Goal: Check status: Check status

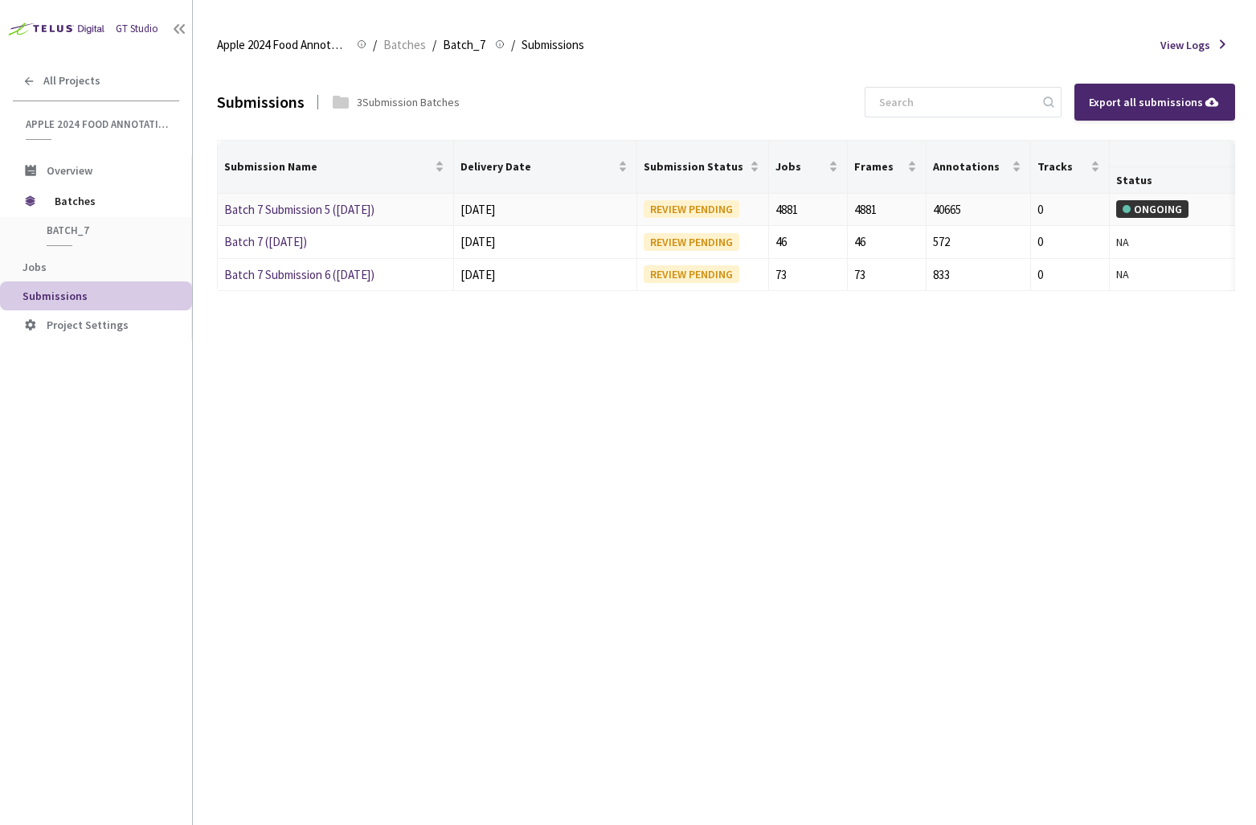
click at [325, 207] on link "Batch 7 Submission 5 ([DATE])" at bounding box center [299, 209] width 150 height 15
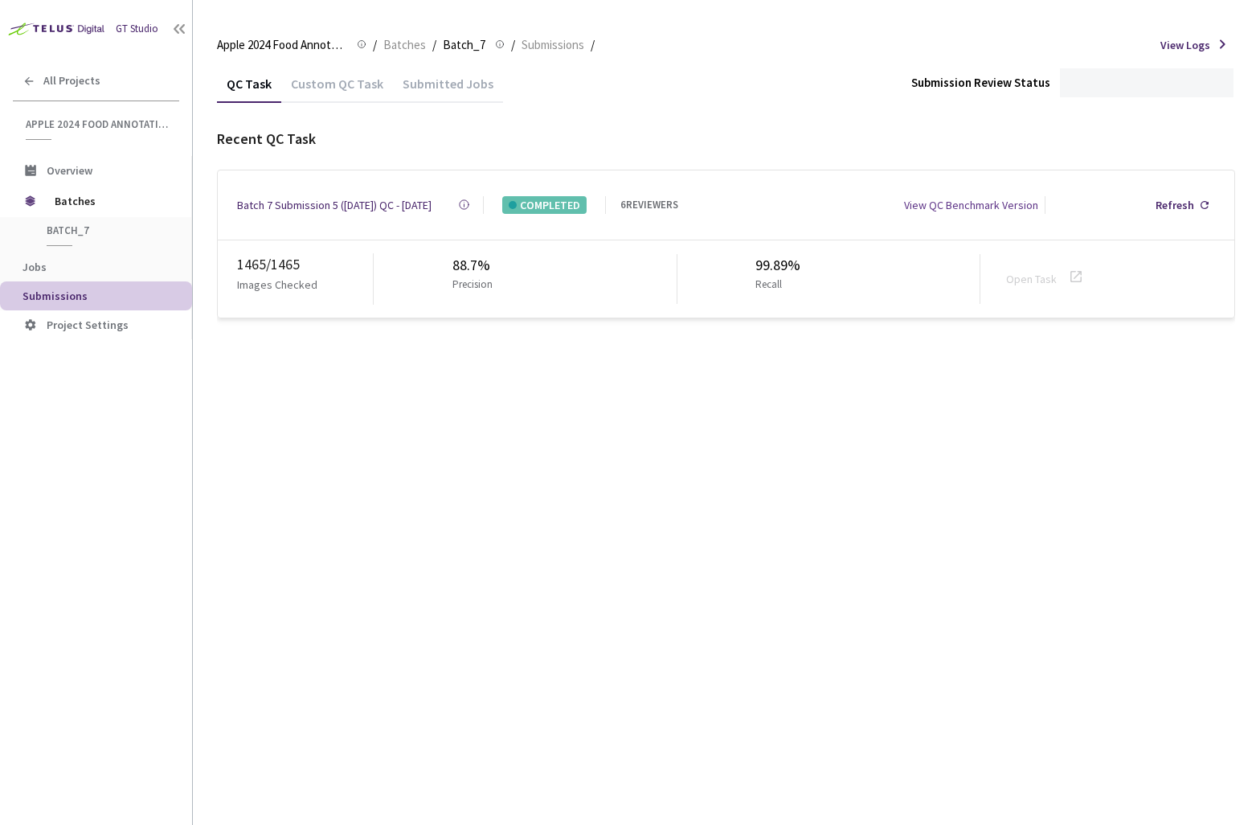
click at [419, 86] on div "Submitted Jobs" at bounding box center [448, 89] width 110 height 27
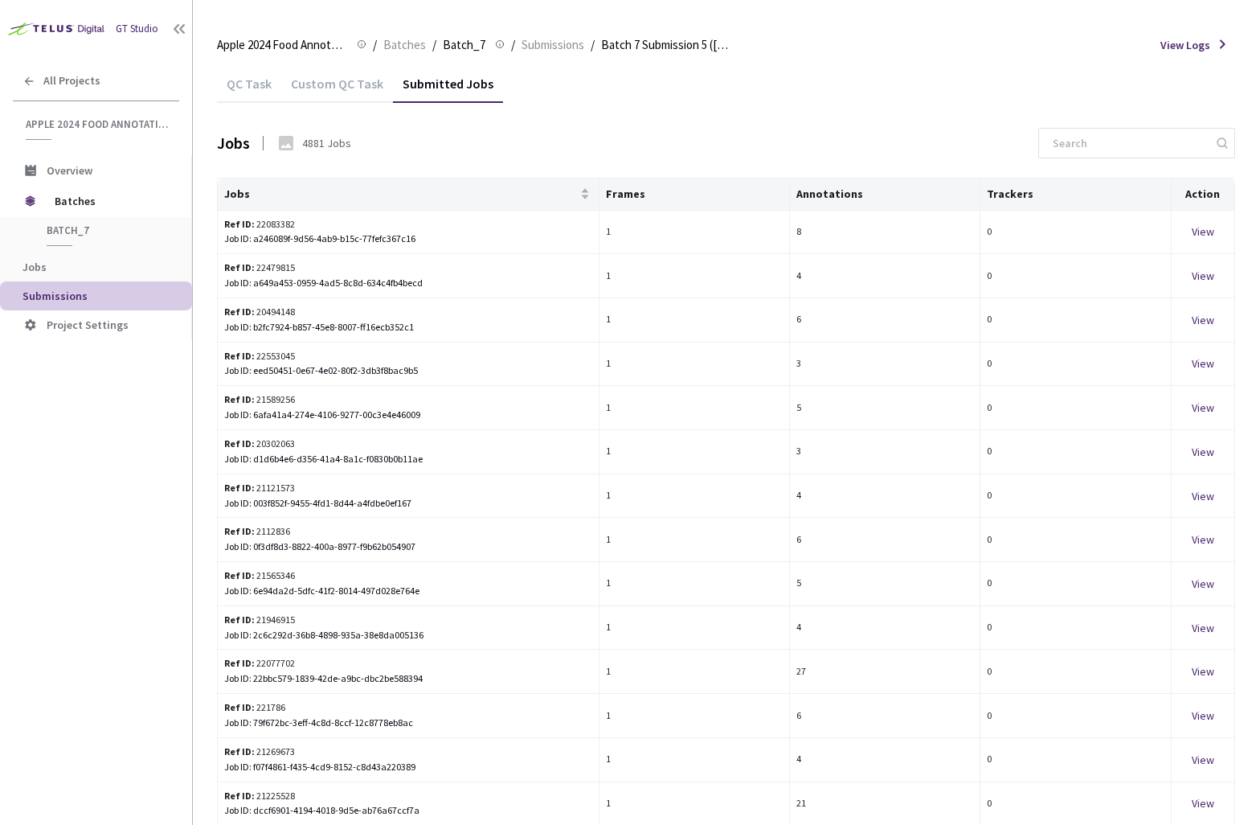
click at [330, 87] on div "Custom QC Task" at bounding box center [337, 89] width 112 height 27
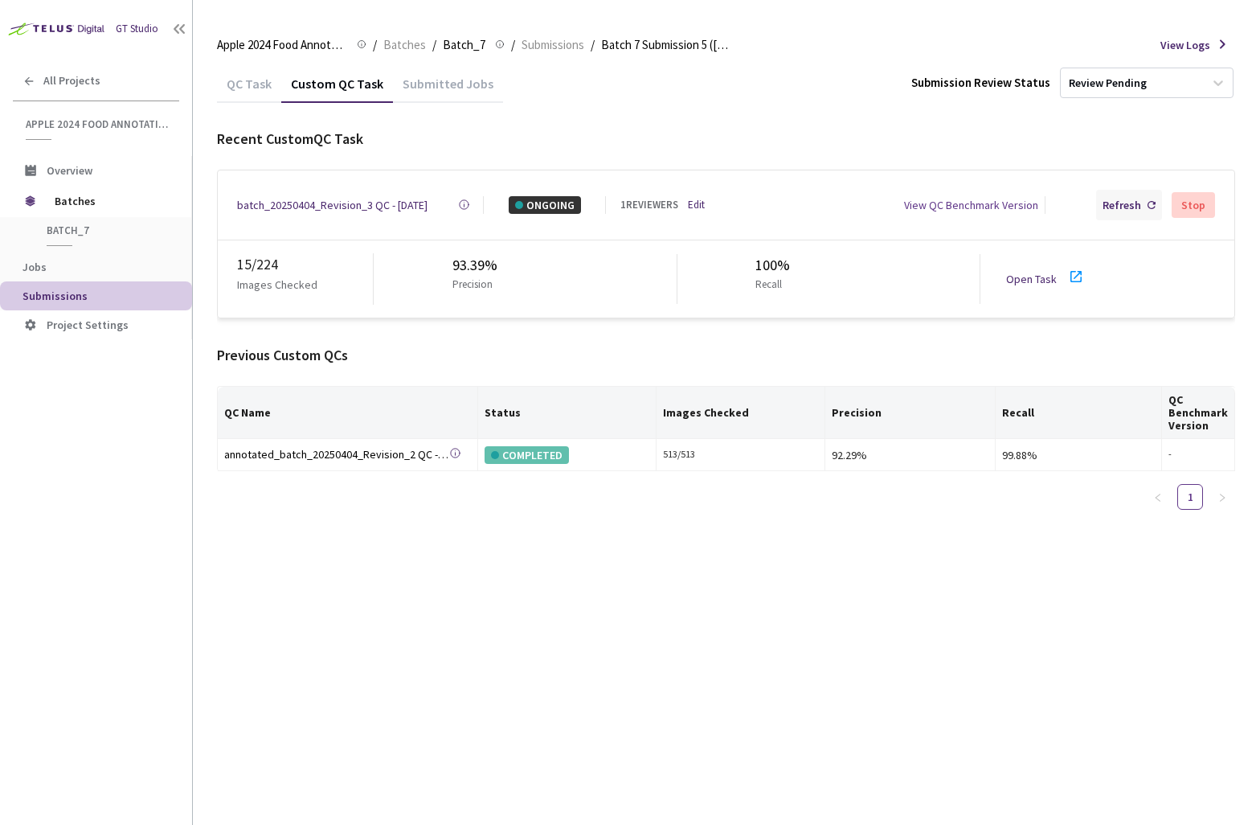
click at [1113, 196] on div "Refresh" at bounding box center [1122, 205] width 39 height 18
click at [1125, 209] on div "Refresh" at bounding box center [1122, 205] width 39 height 18
click at [265, 201] on div "batch_20250404_Revision_3 QC - [DATE]" at bounding box center [332, 205] width 190 height 18
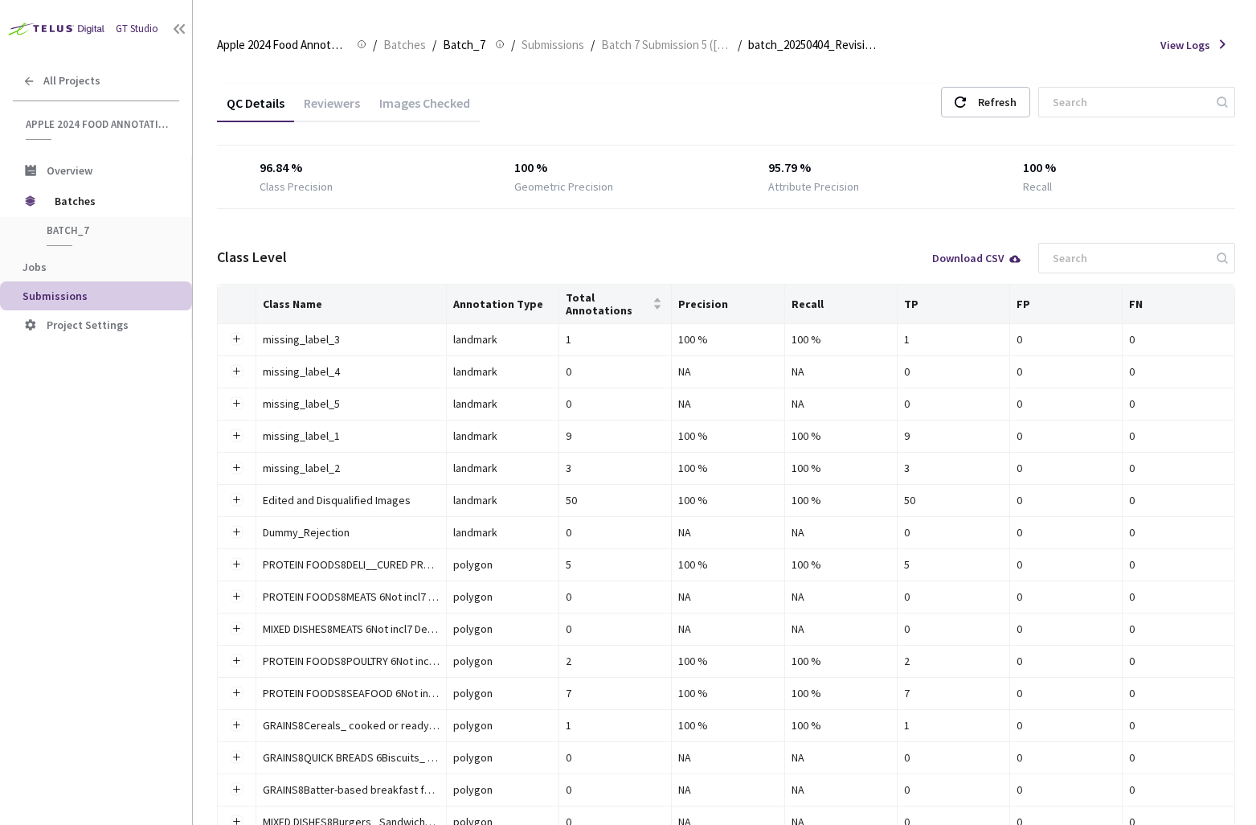
click at [414, 100] on div "Images Checked" at bounding box center [425, 108] width 110 height 27
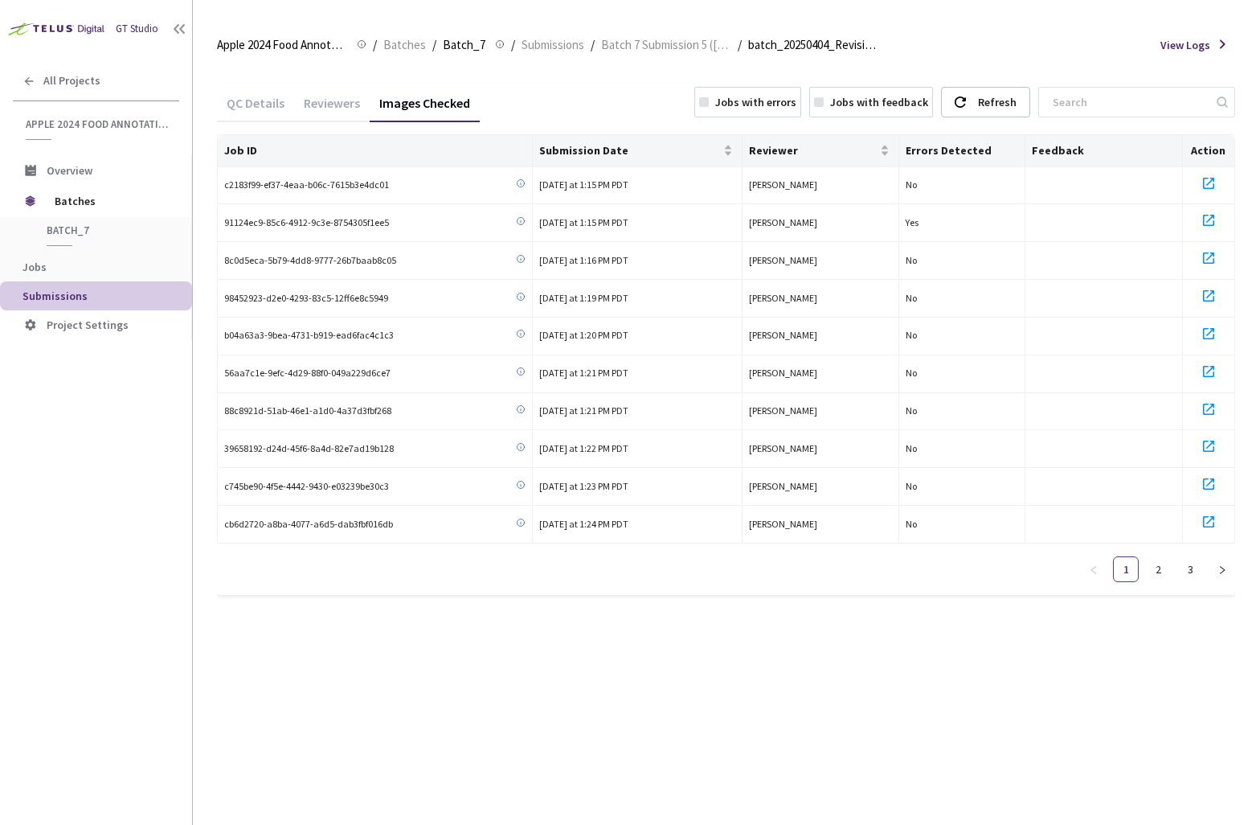
click at [796, 100] on div "Jobs with errors" at bounding box center [755, 102] width 81 height 18
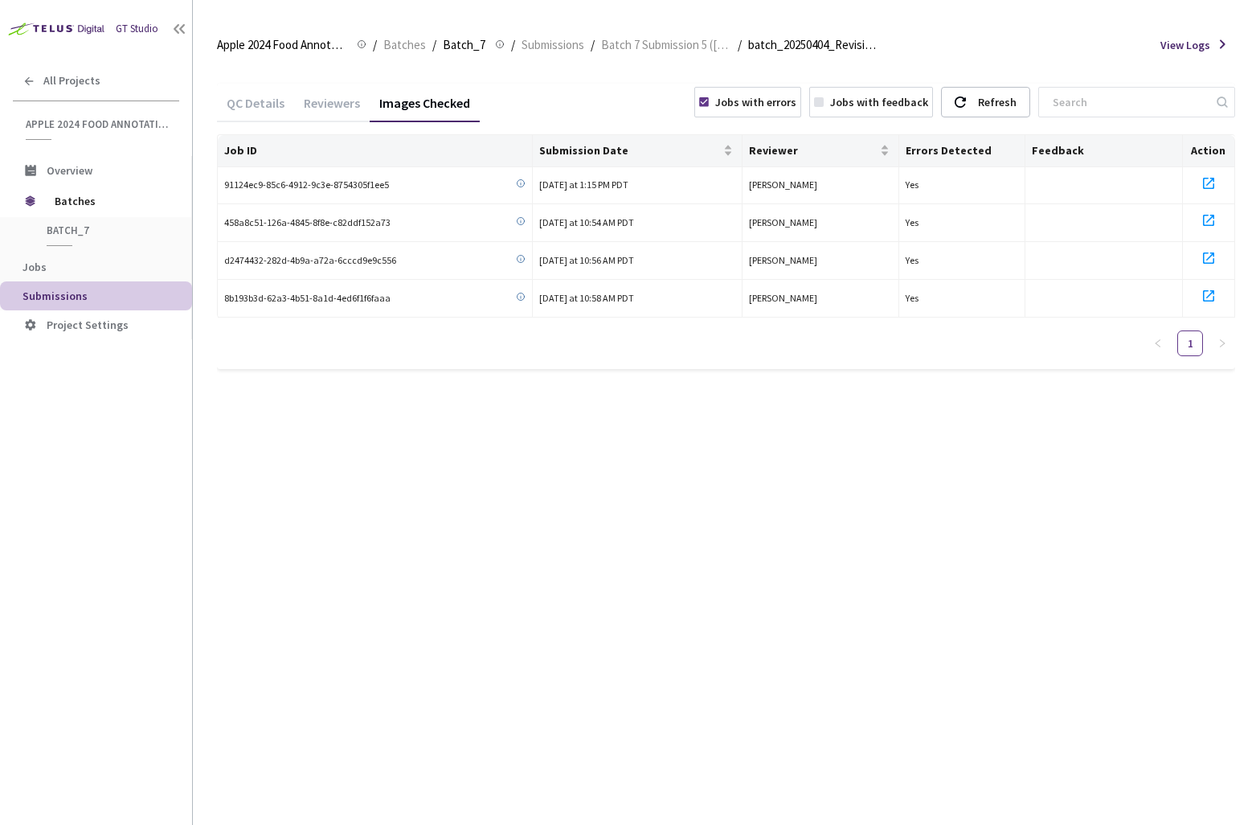
click at [778, 98] on div "Jobs with errors" at bounding box center [755, 102] width 81 height 18
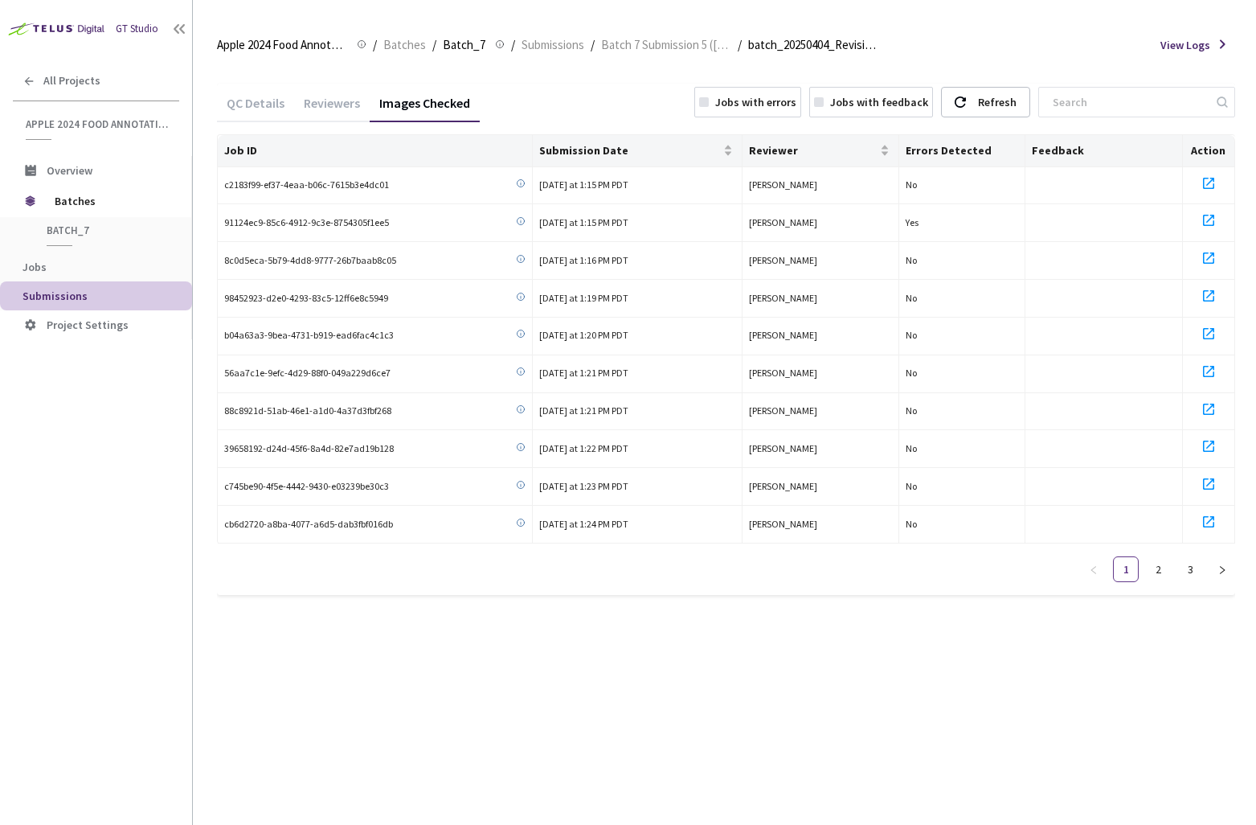
click at [796, 96] on div "Jobs with errors" at bounding box center [755, 102] width 81 height 18
click at [801, 115] on div "Jobs with errors" at bounding box center [747, 102] width 107 height 31
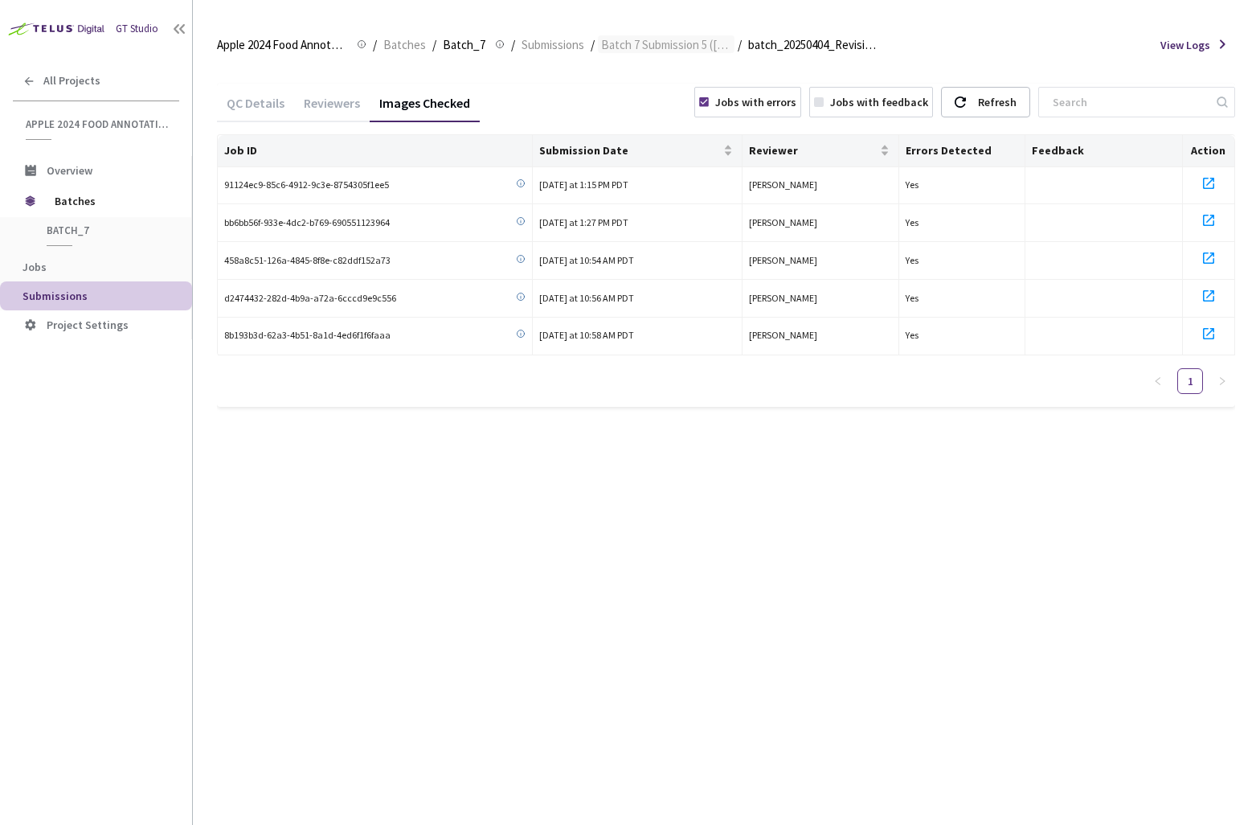
click at [657, 51] on span "Batch 7 Submission 5 ([DATE])" at bounding box center [666, 44] width 130 height 19
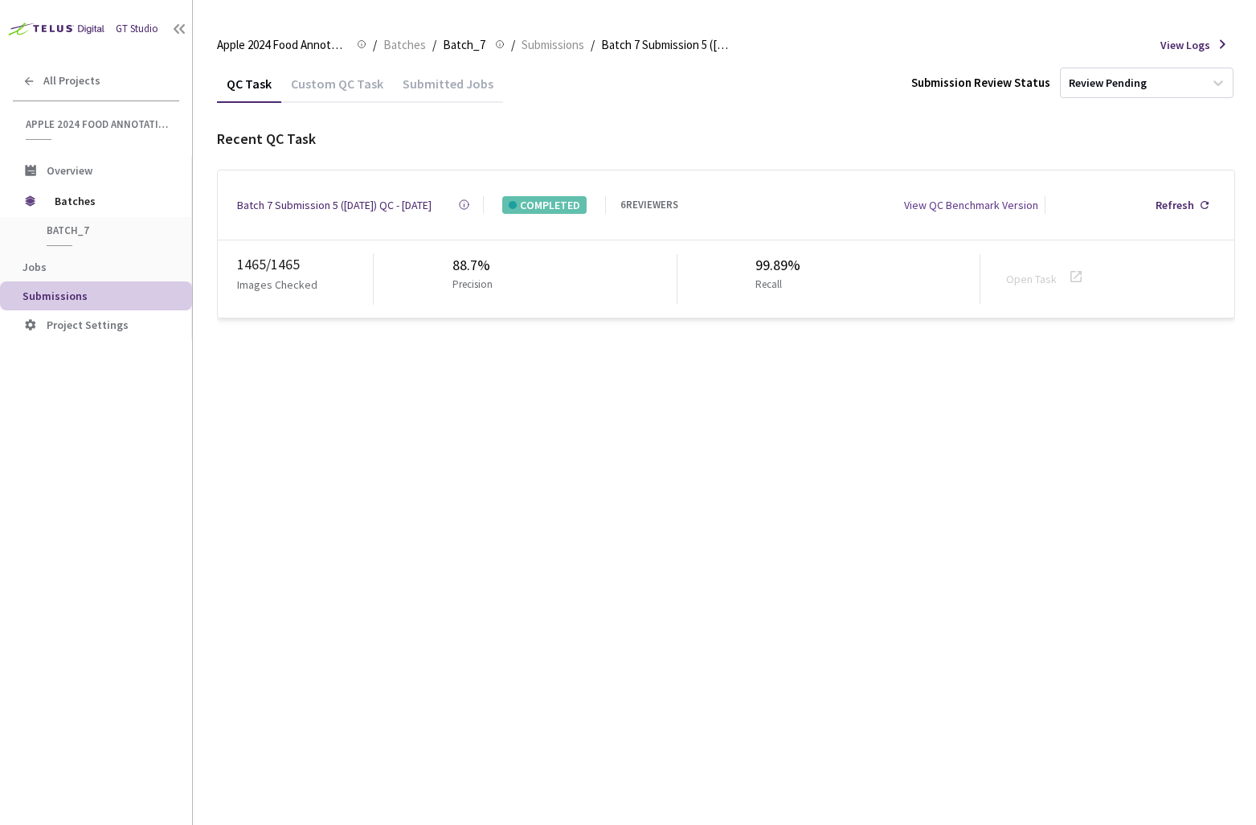
click at [325, 81] on div "Custom QC Task" at bounding box center [337, 89] width 112 height 27
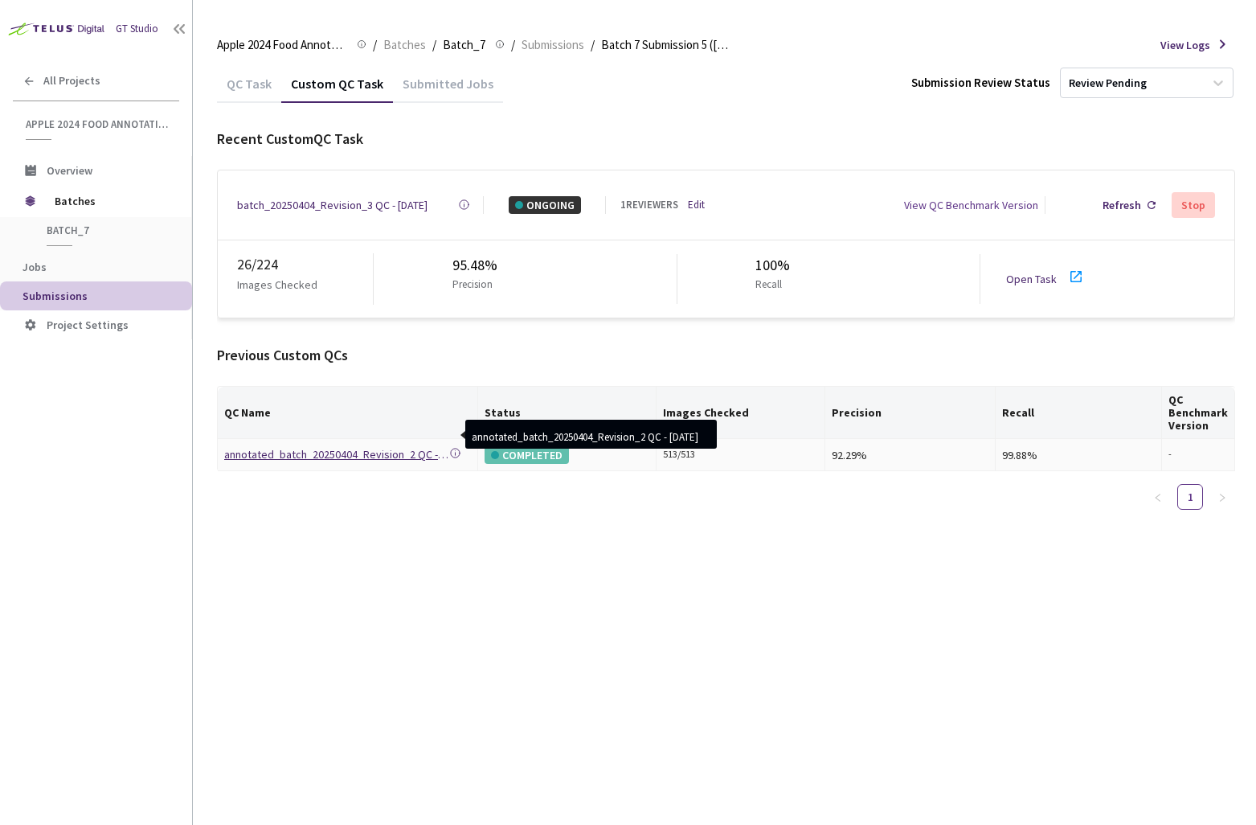
click at [315, 445] on div "annotated_batch_20250404_Revision_2 QC - [DATE]" at bounding box center [336, 454] width 225 height 18
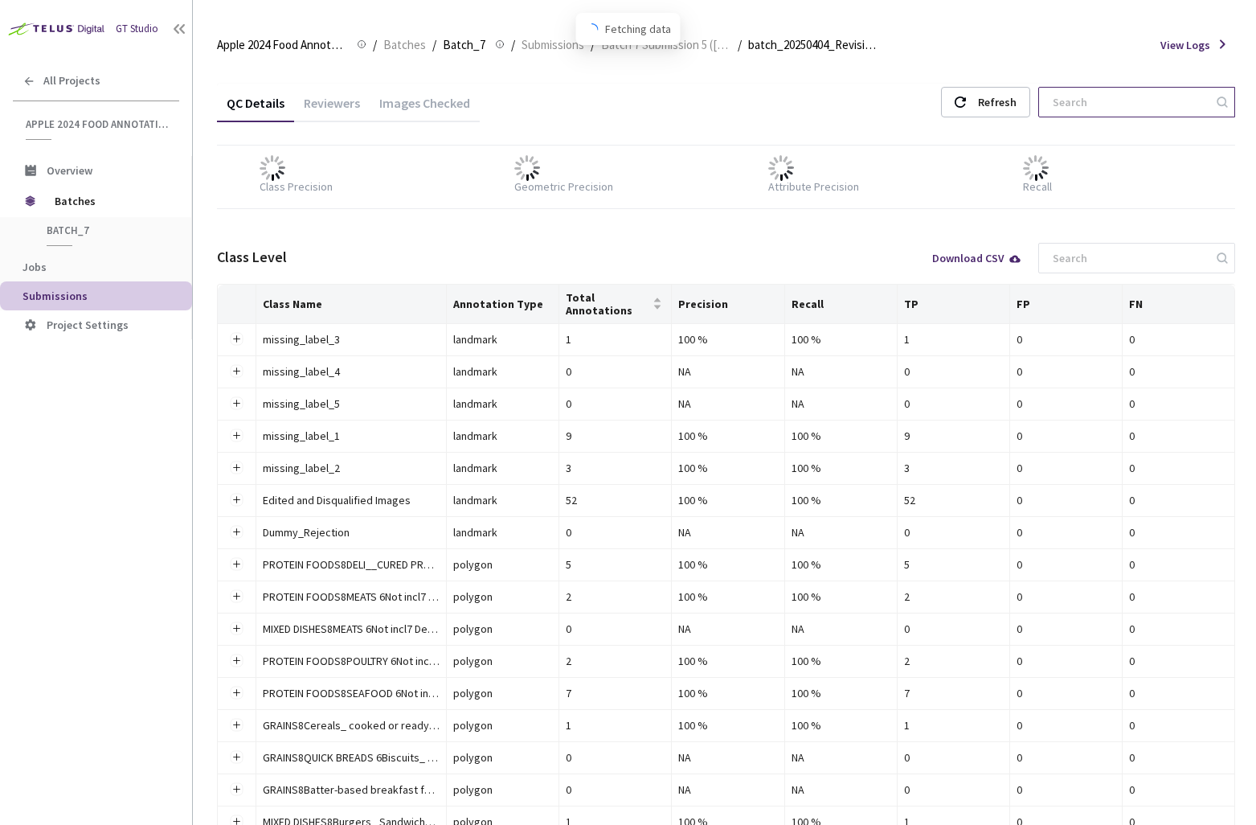
click at [1125, 112] on input at bounding box center [1128, 102] width 171 height 29
paste input "ea2d5b6b-e680-481b-9713-13297d26fae3"
type input "ea2d5b6b-e680-481b-9713-13297d26fae3"
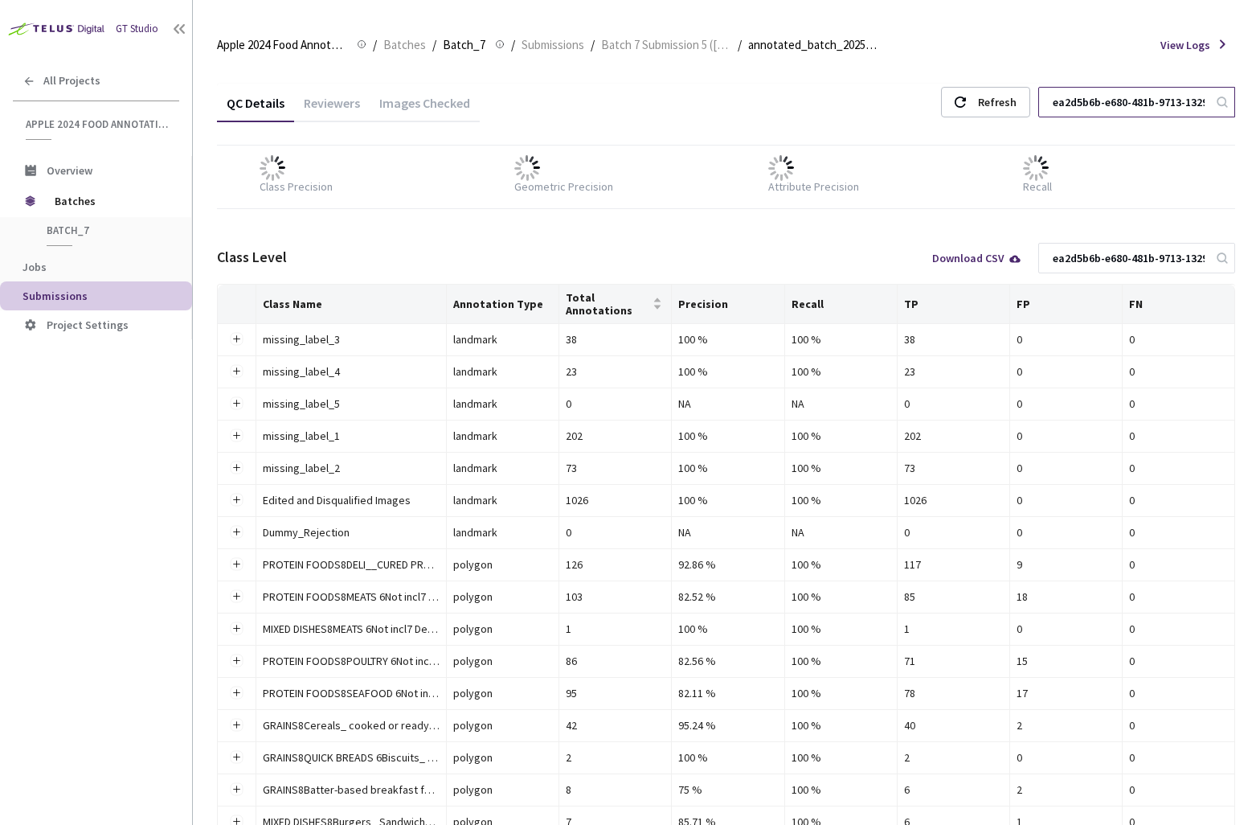
scroll to position [0, 85]
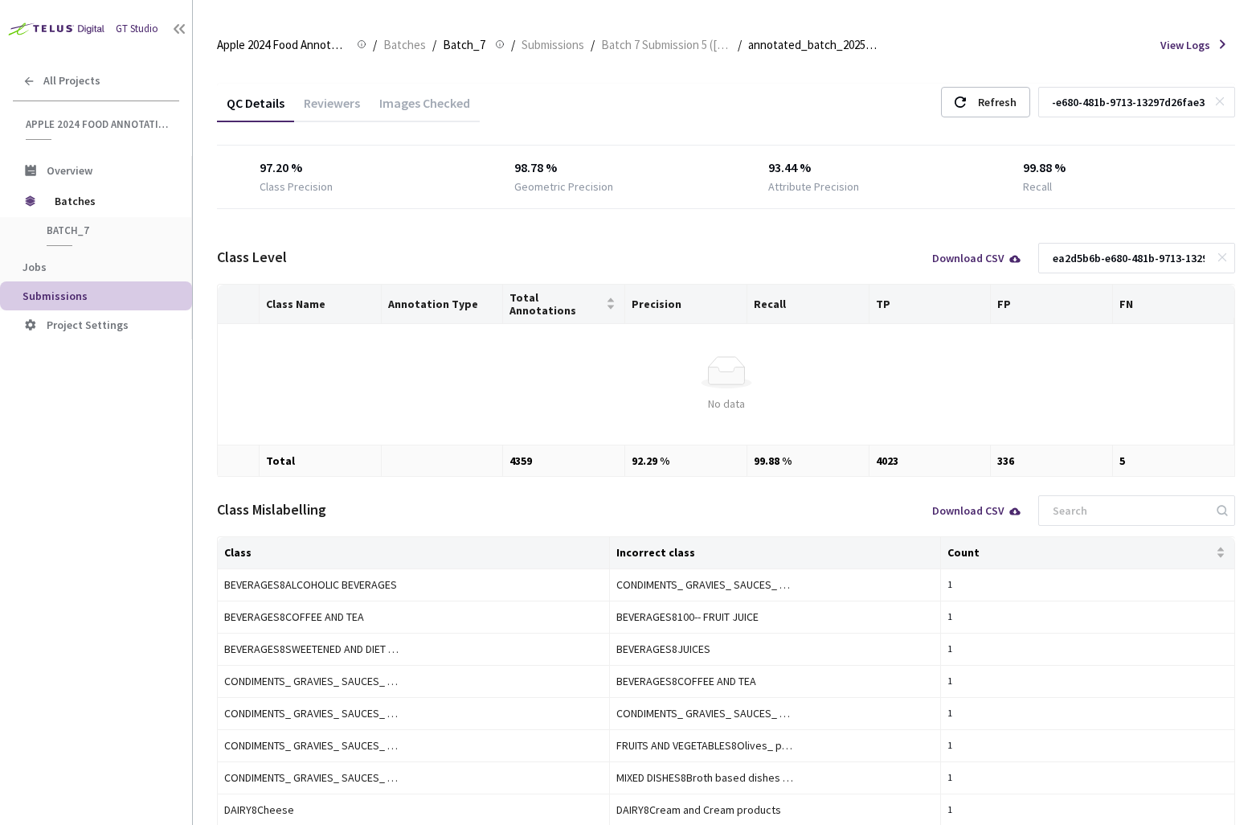
type input "ea2d5b6b-e680-481b-9713-13297d26fae3"
click at [1222, 101] on icon at bounding box center [1219, 101] width 11 height 11
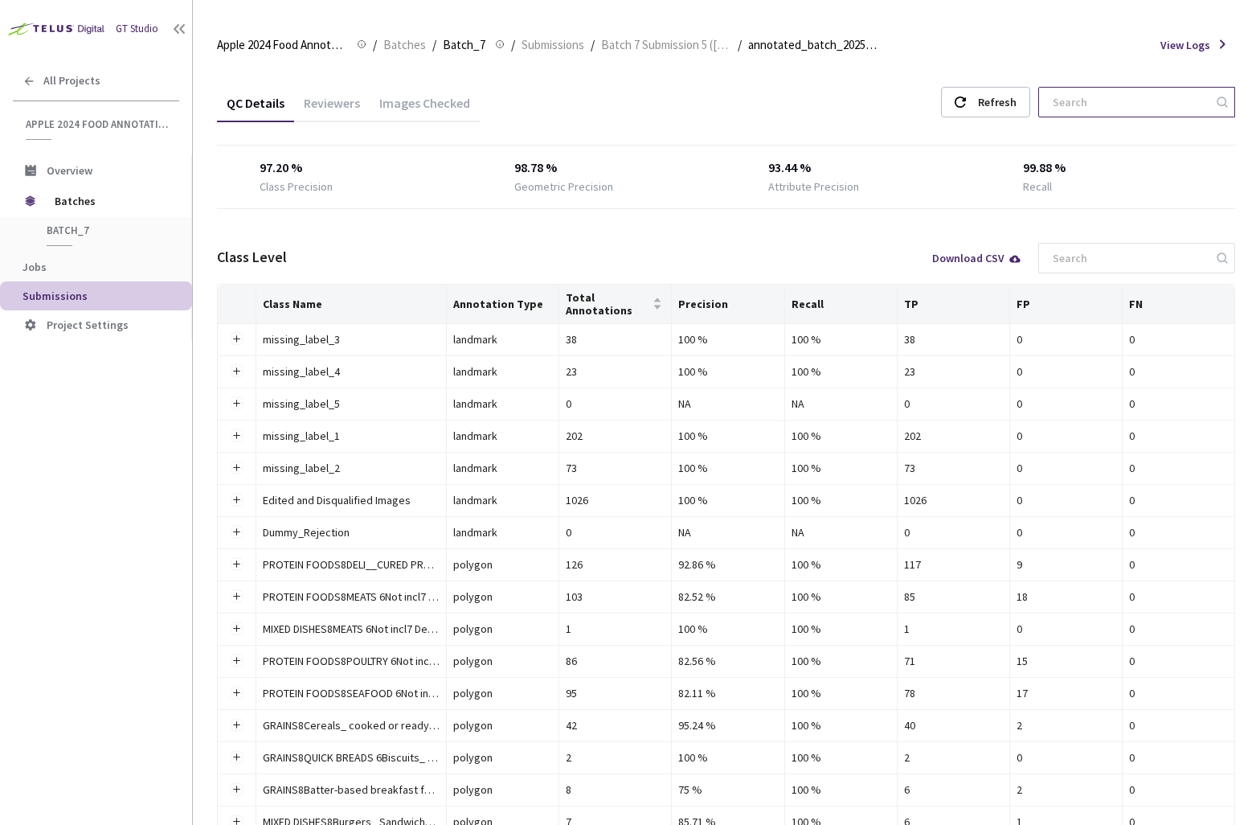
click at [1159, 105] on input at bounding box center [1128, 102] width 171 height 29
paste input "bb6bb56f-933e-4dc2-b769-690551123964"
type input "bb6bb56f-933e-4dc2-b769-690551123964"
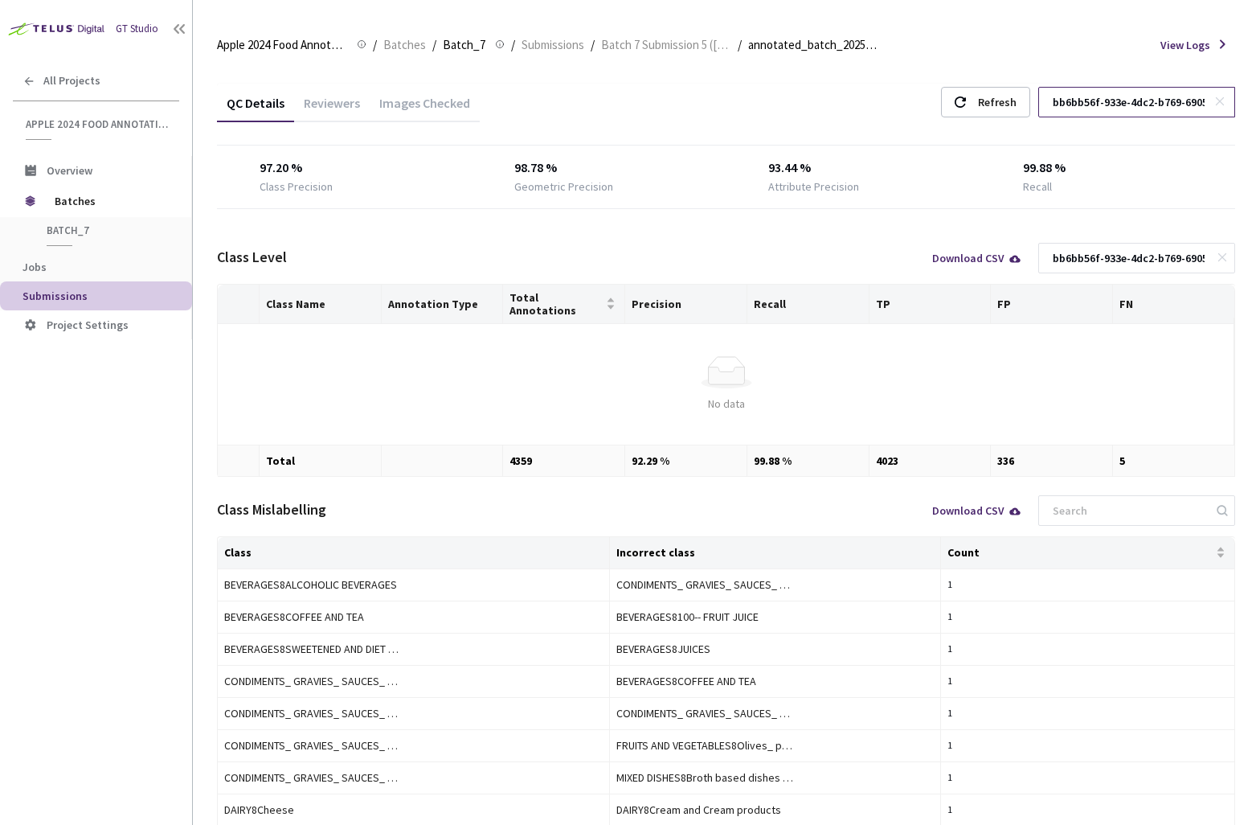
scroll to position [0, 85]
type input "bb6bb56f-933e-4dc2-b769-690551123964"
click at [1220, 96] on icon at bounding box center [1219, 101] width 11 height 11
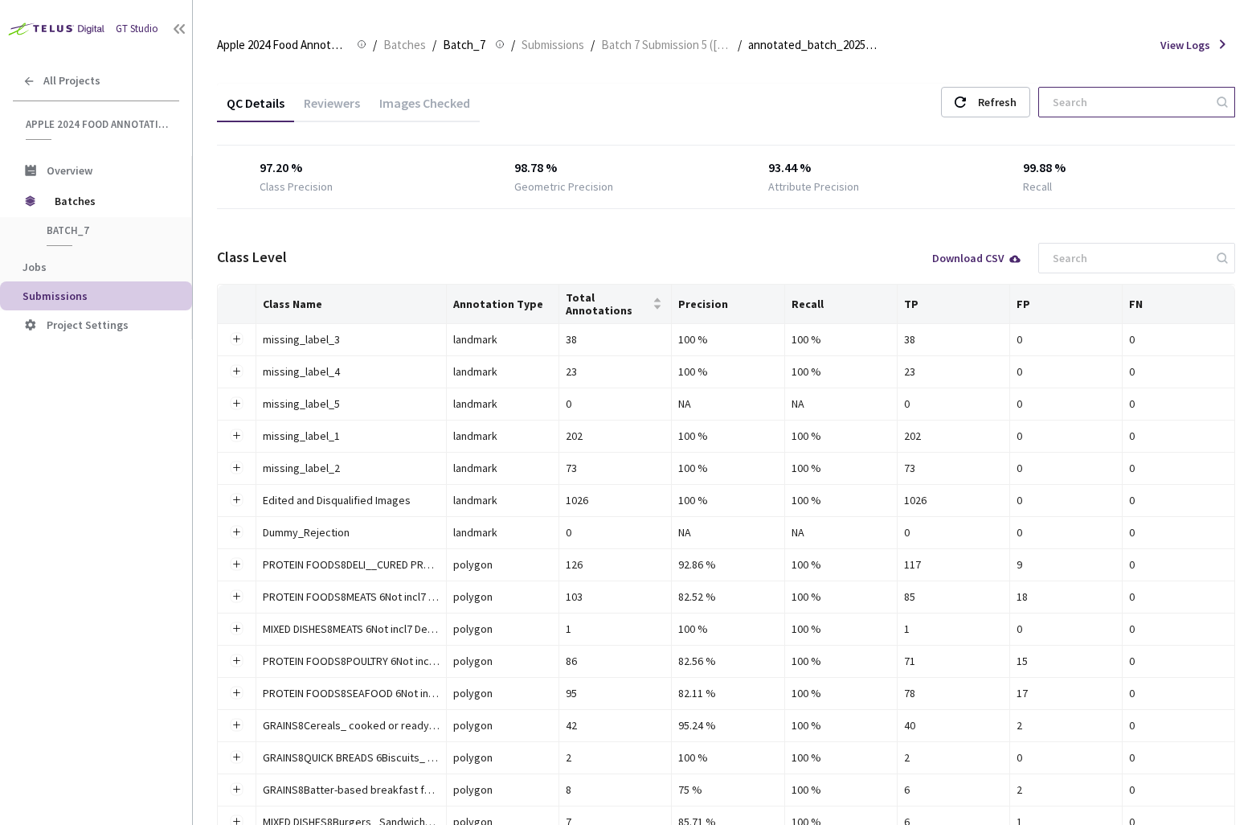
click at [1162, 108] on input at bounding box center [1128, 102] width 171 height 29
paste input "91124ec9-85c6-4912-9c3e-8754305f1ee5"
type input "91124ec9-85c6-4912-9c3e-8754305f1ee5"
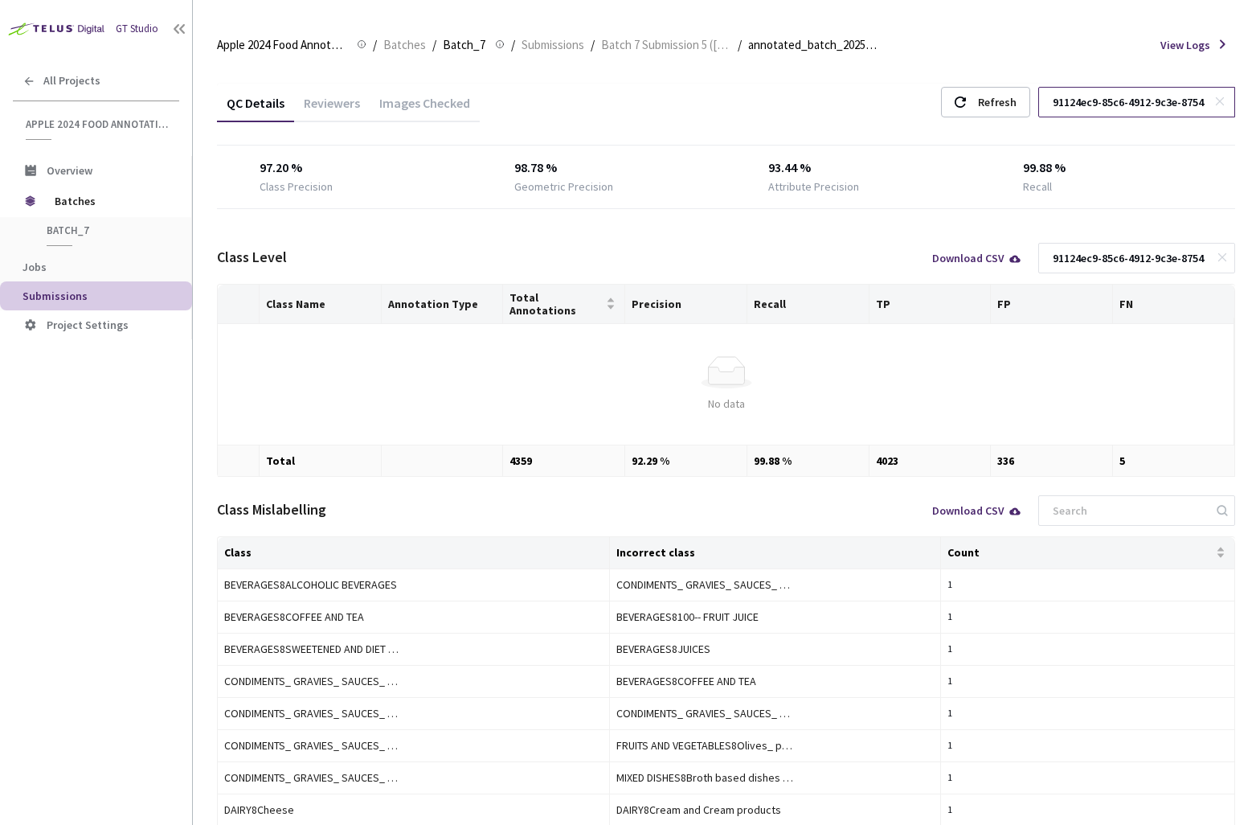
scroll to position [0, 80]
type input "91124ec9-85c6-4912-9c3e-8754305f1ee5"
click at [1220, 105] on icon at bounding box center [1219, 101] width 11 height 11
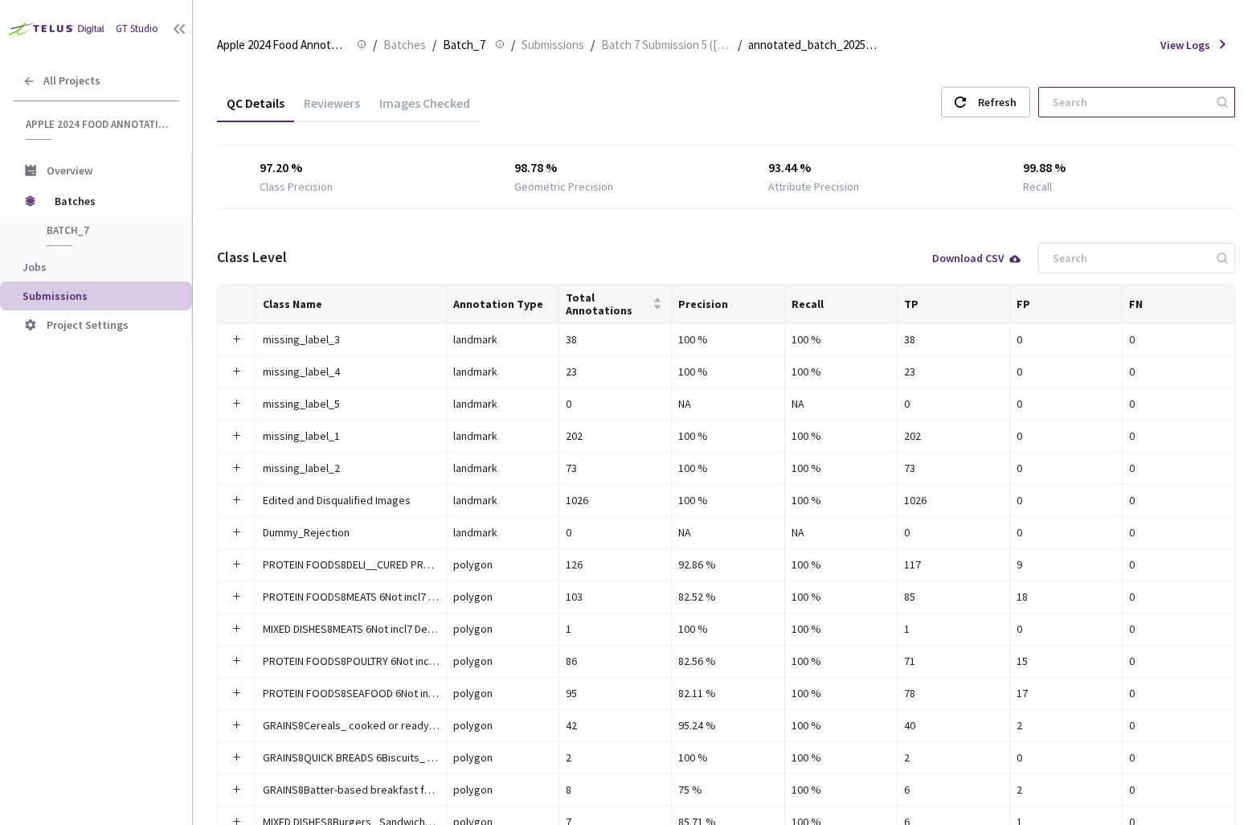
click at [1151, 103] on input at bounding box center [1128, 102] width 171 height 29
paste input "8b193b3d-62a3-4b51-8a1d-4ed6f1f6faaa"
type input "8b193b3d-62a3-4b51-8a1d-4ed6f1f6faaa"
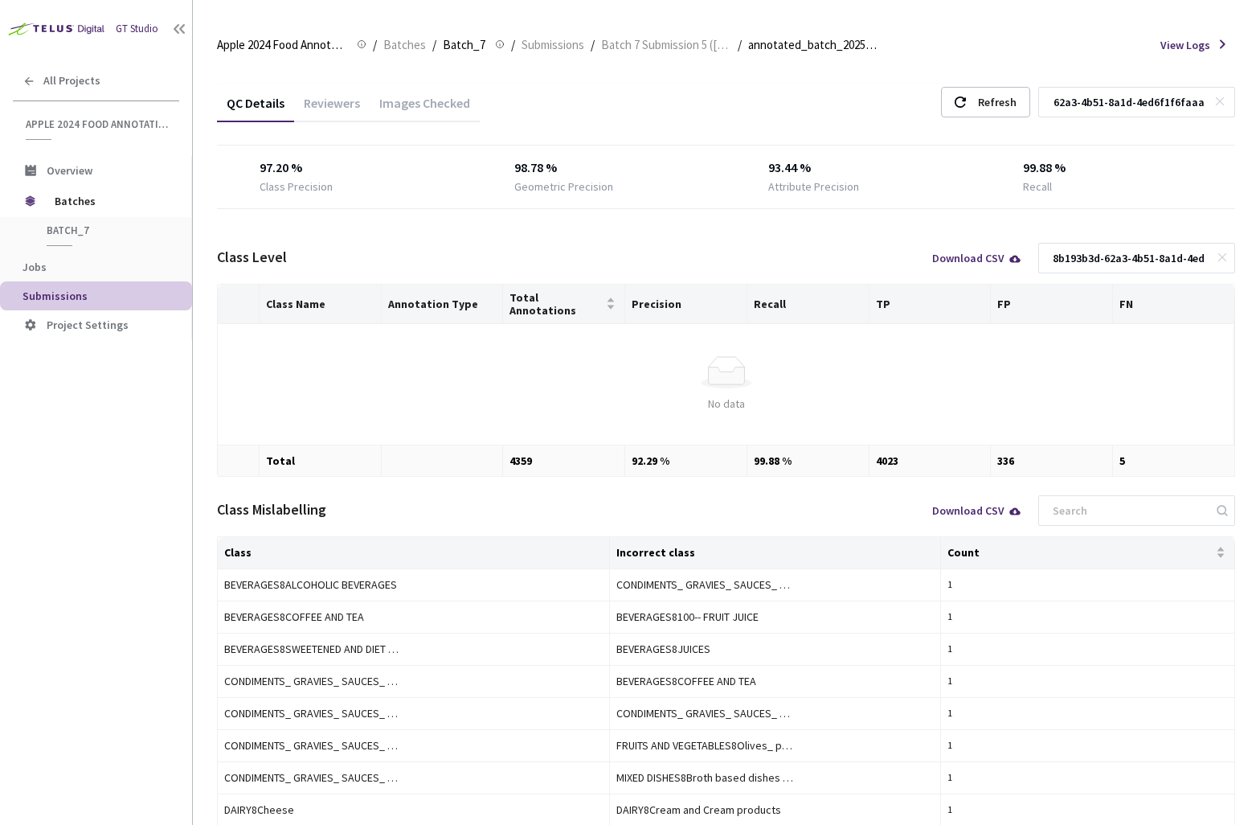
type input "8b193b3d-62a3-4b51-8a1d-4ed6f1f6faaa"
click at [430, 104] on div "Images Checked" at bounding box center [425, 108] width 110 height 27
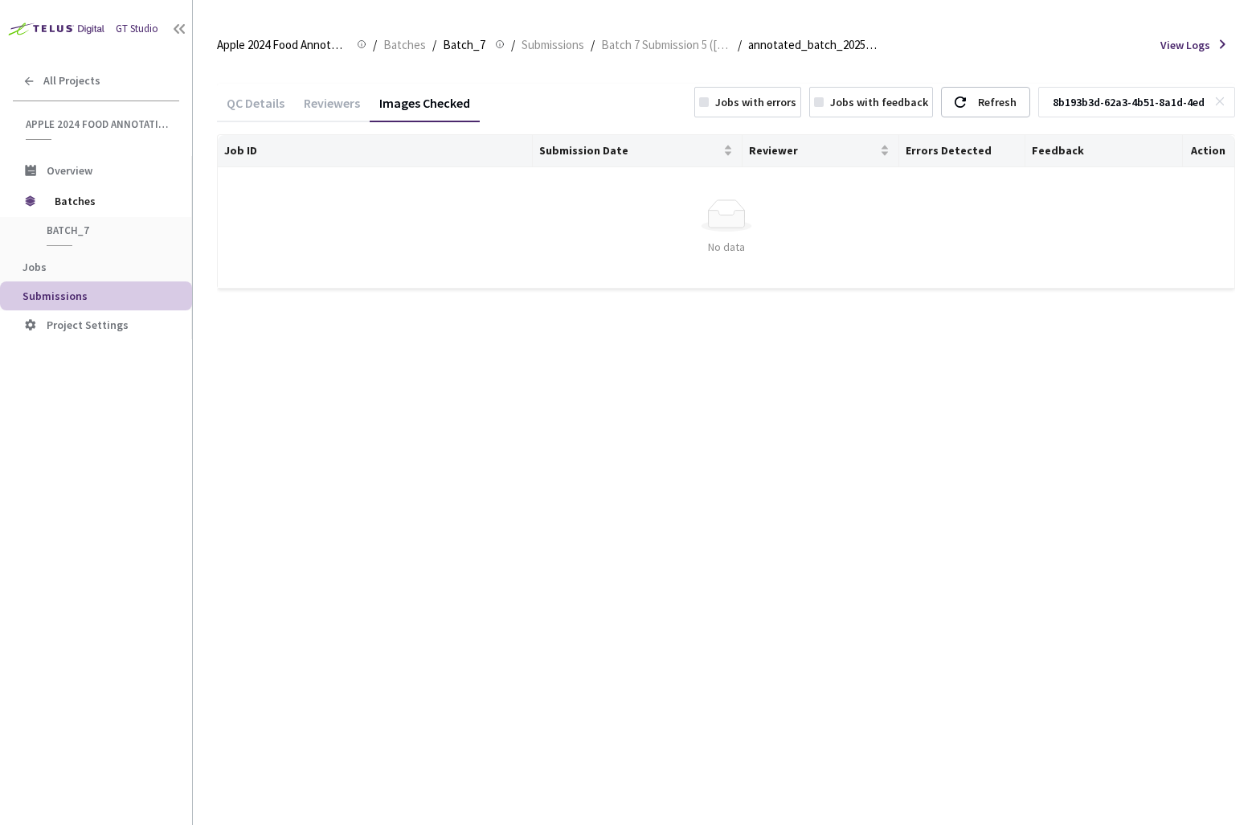
click at [309, 110] on div "Reviewers" at bounding box center [332, 108] width 76 height 27
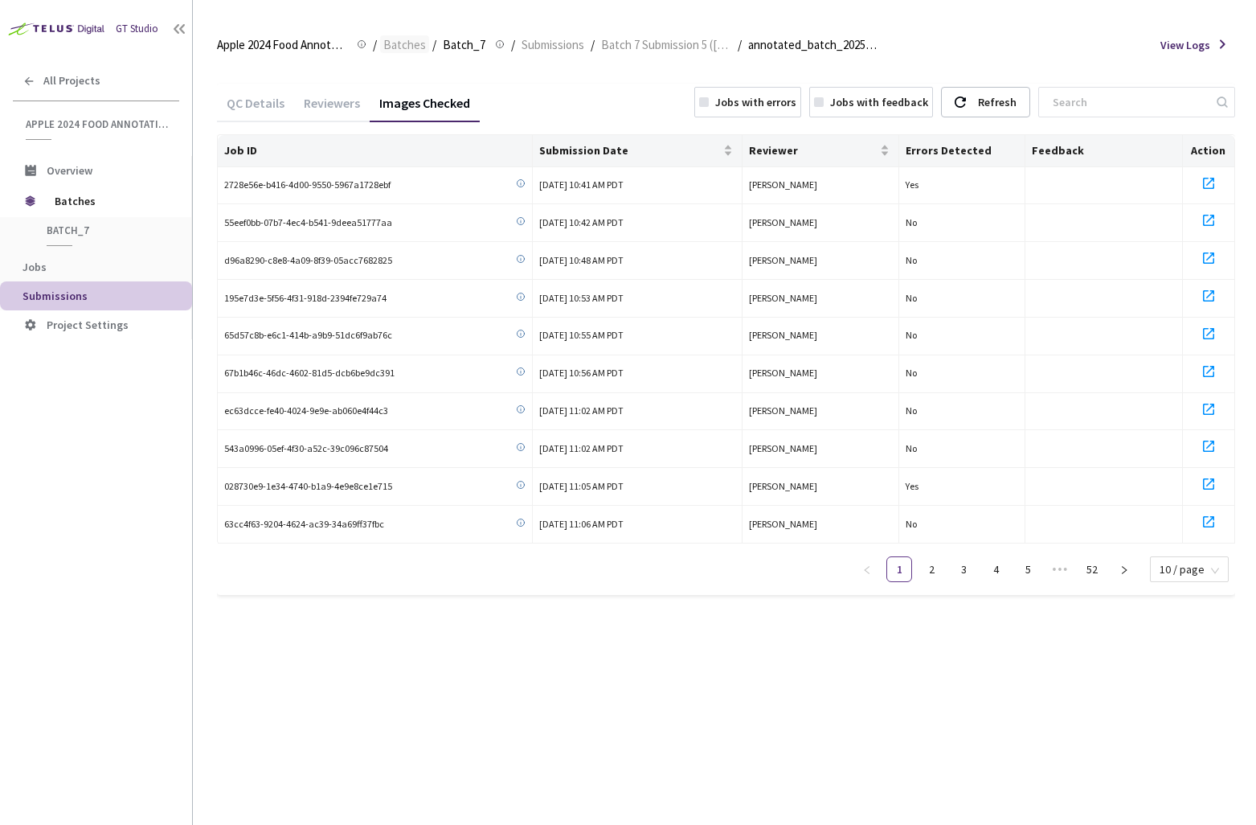
click at [390, 38] on span "Batches" at bounding box center [404, 44] width 43 height 19
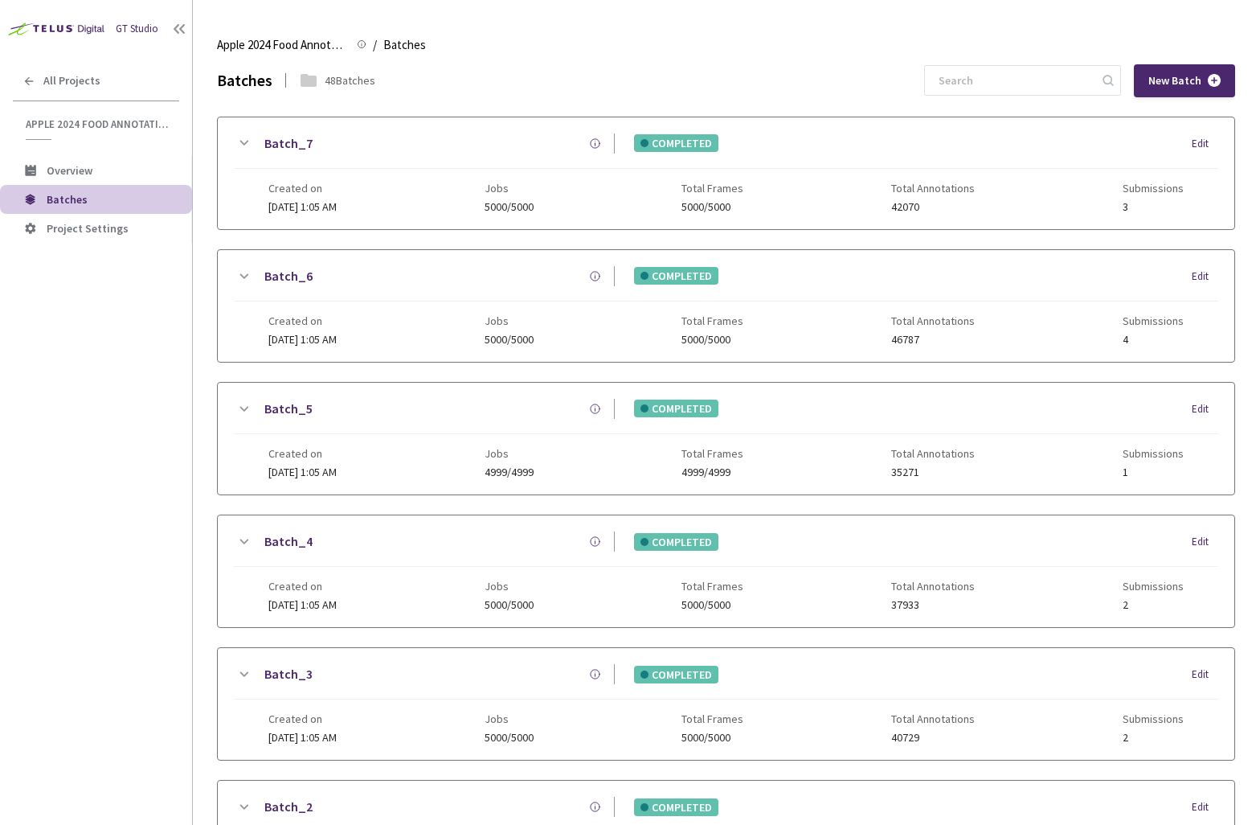
scroll to position [69, 0]
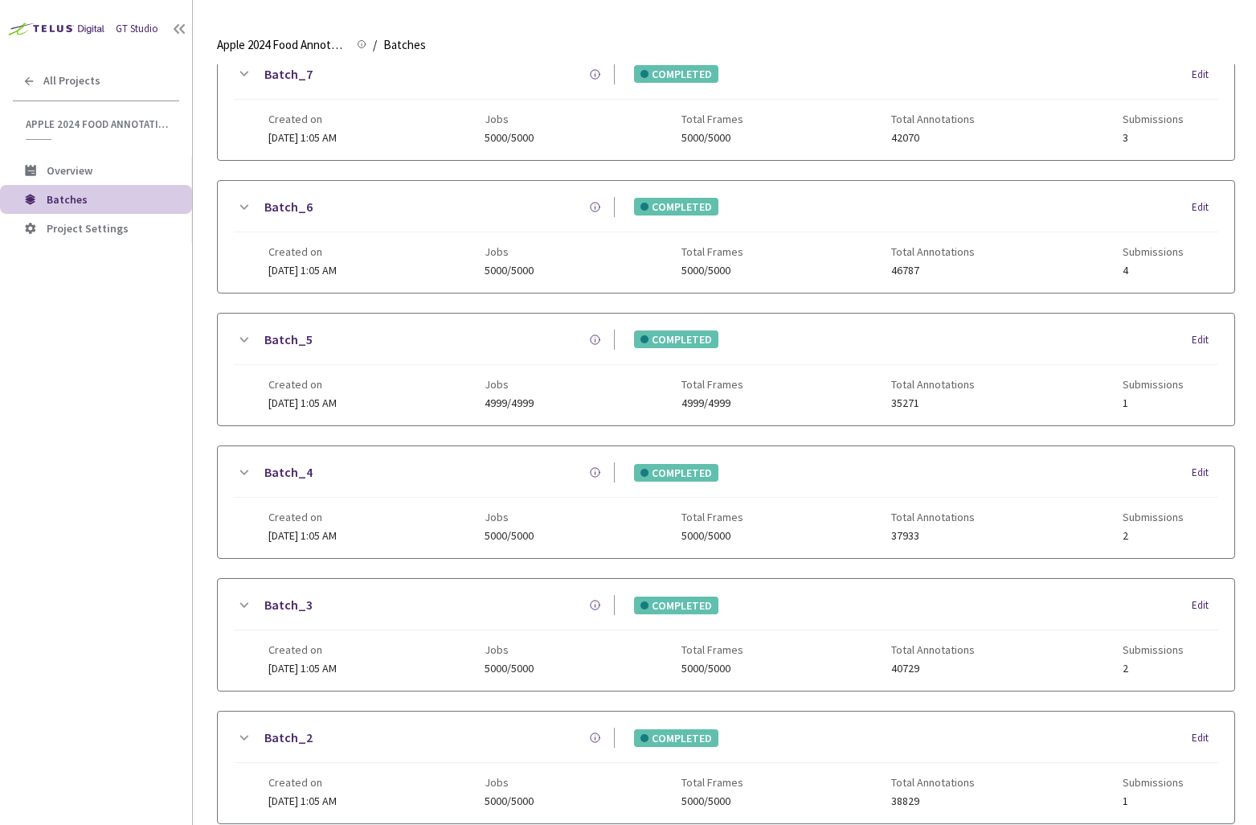
click at [248, 203] on icon at bounding box center [243, 207] width 19 height 19
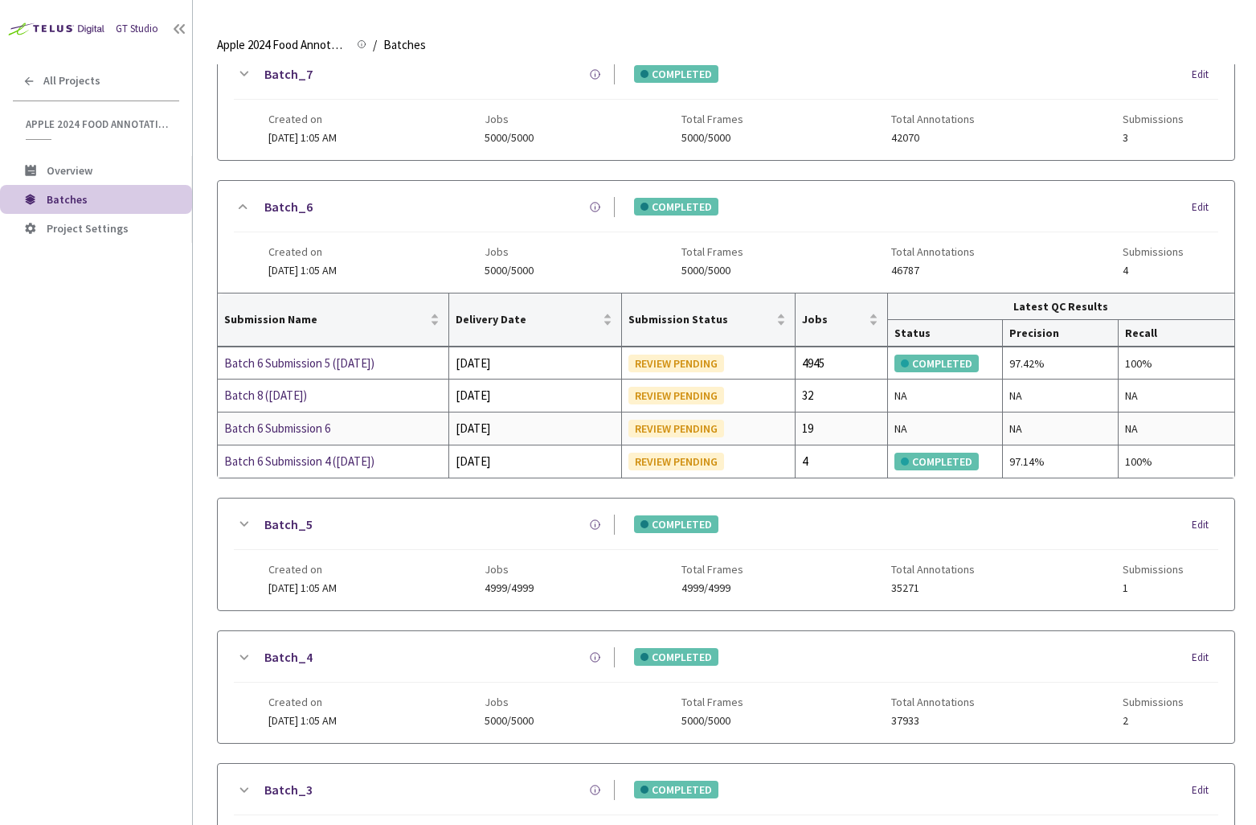
click at [318, 431] on div "Batch 6 Submission 6" at bounding box center [309, 428] width 170 height 19
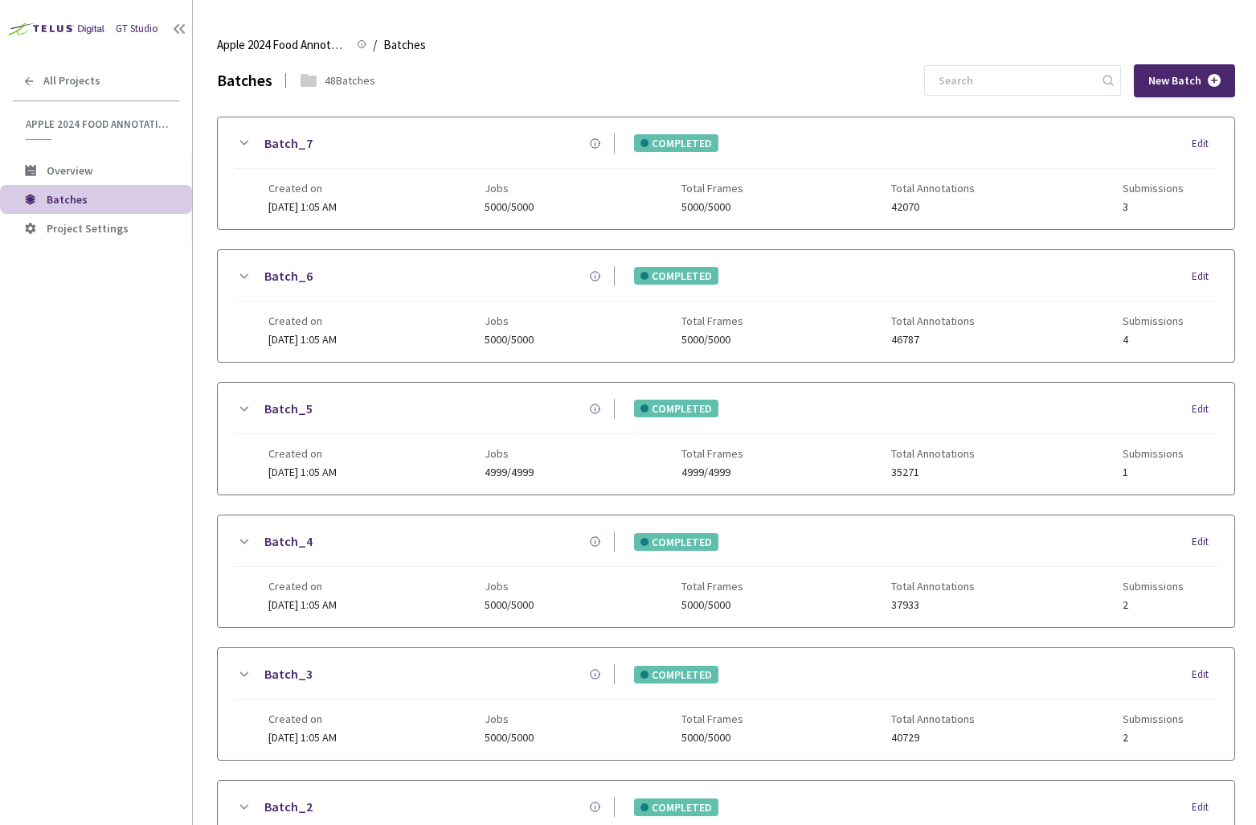
click at [285, 148] on link "Batch_7" at bounding box center [288, 143] width 48 height 20
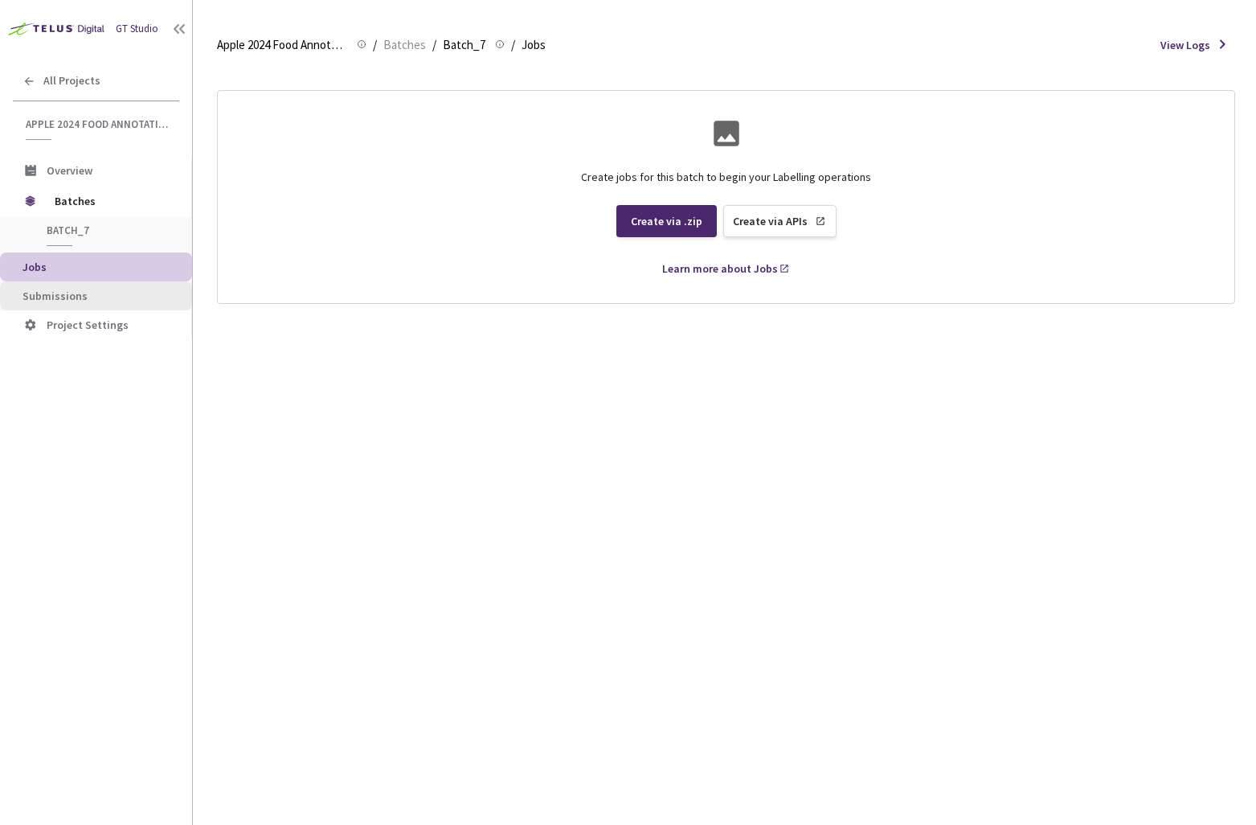
click at [104, 305] on li "Submissions" at bounding box center [96, 295] width 192 height 29
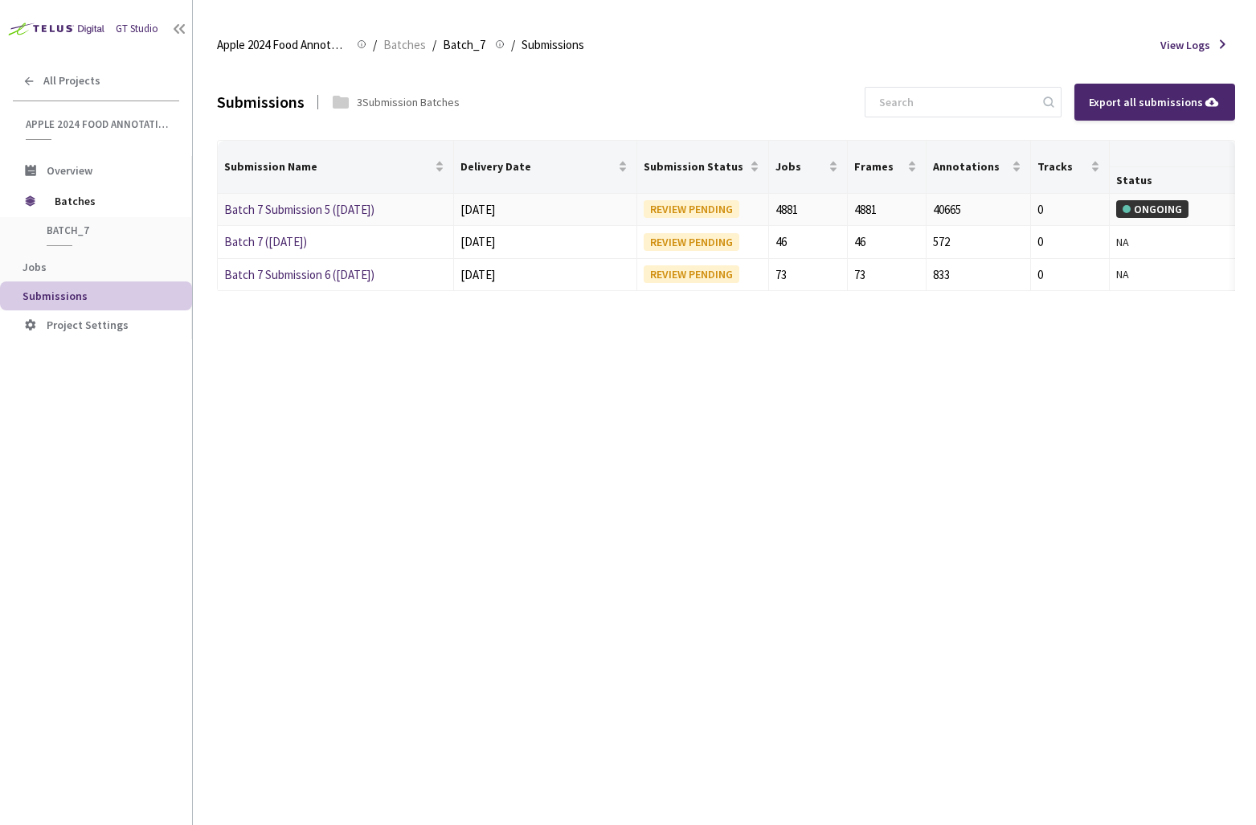
click at [273, 216] on link "Batch 7 Submission 5 ([DATE])" at bounding box center [299, 209] width 150 height 15
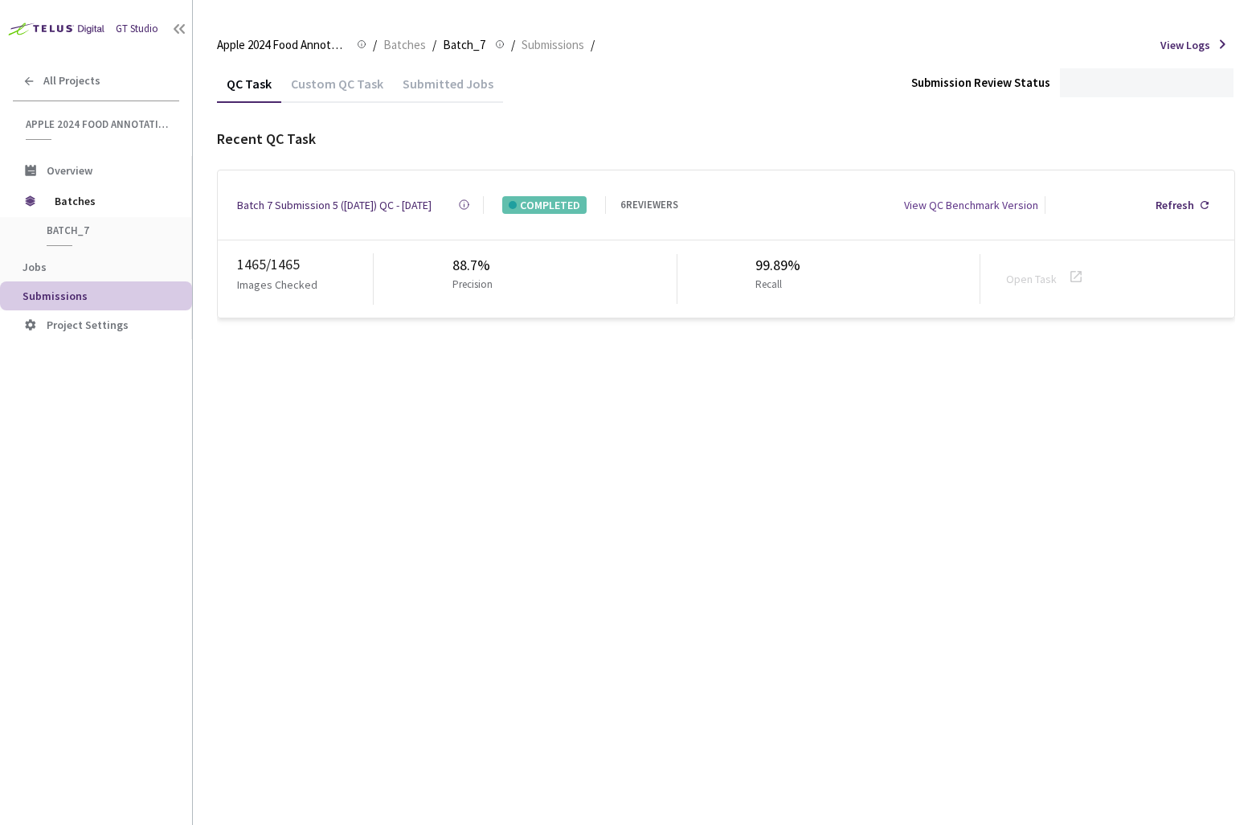
click at [344, 198] on div "Batch 7 Submission 5 (04-04-25) QC - 04 Apr, 2025" at bounding box center [334, 205] width 194 height 18
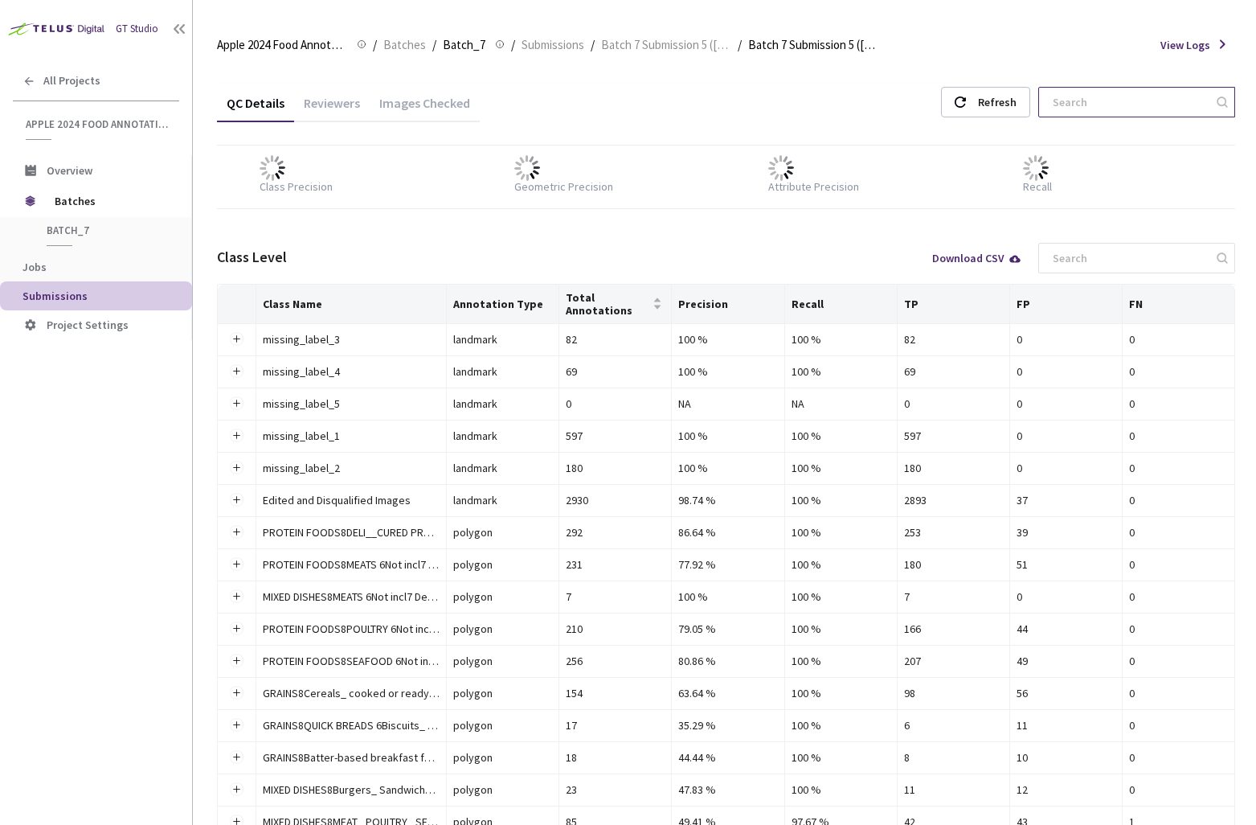
click at [1121, 102] on input at bounding box center [1128, 102] width 171 height 29
paste input "ea2d5b6b-e680-481b-9713-13297d26fae3"
type input "ea2d5b6b-e680-481b-9713-13297d26fae3"
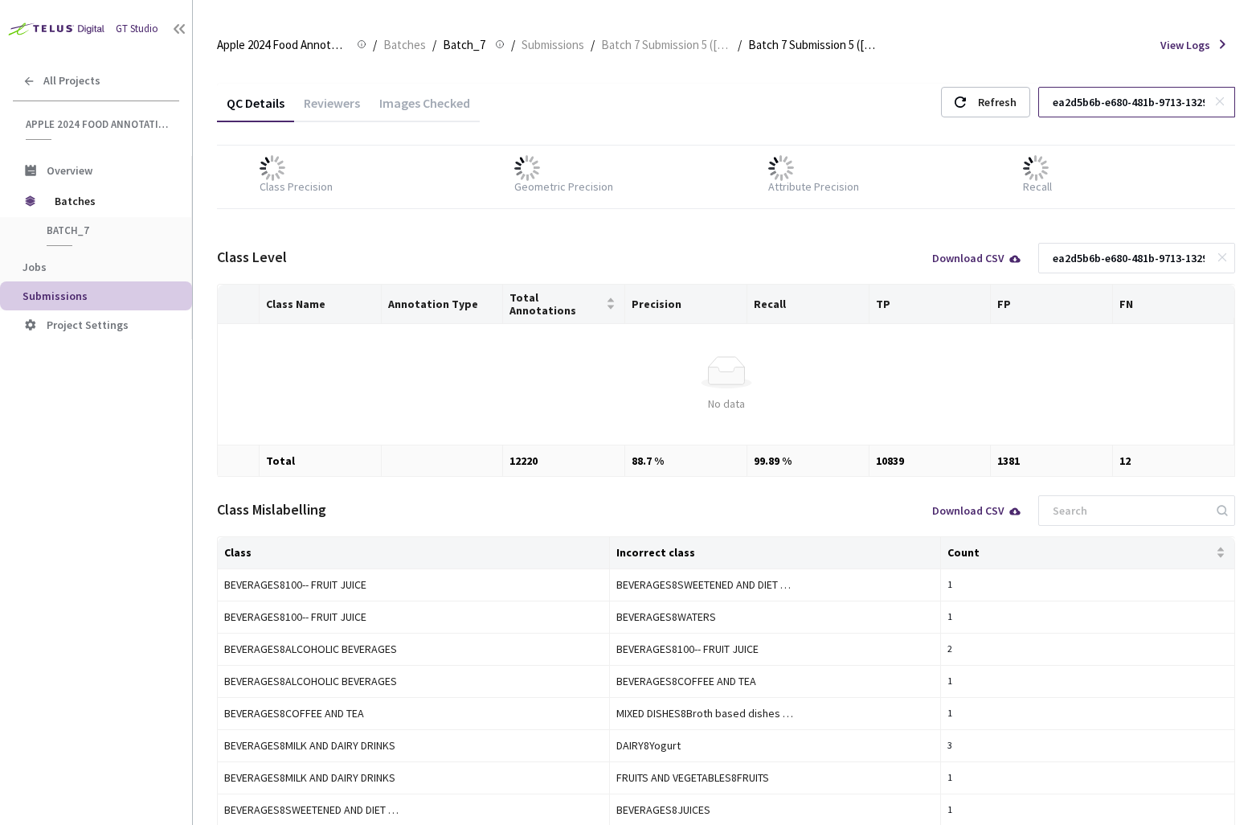
scroll to position [0, 85]
type input "ea2d5b6b-e680-481b-9713-13297d26fae3"
click at [451, 104] on div "Images Checked" at bounding box center [425, 108] width 110 height 27
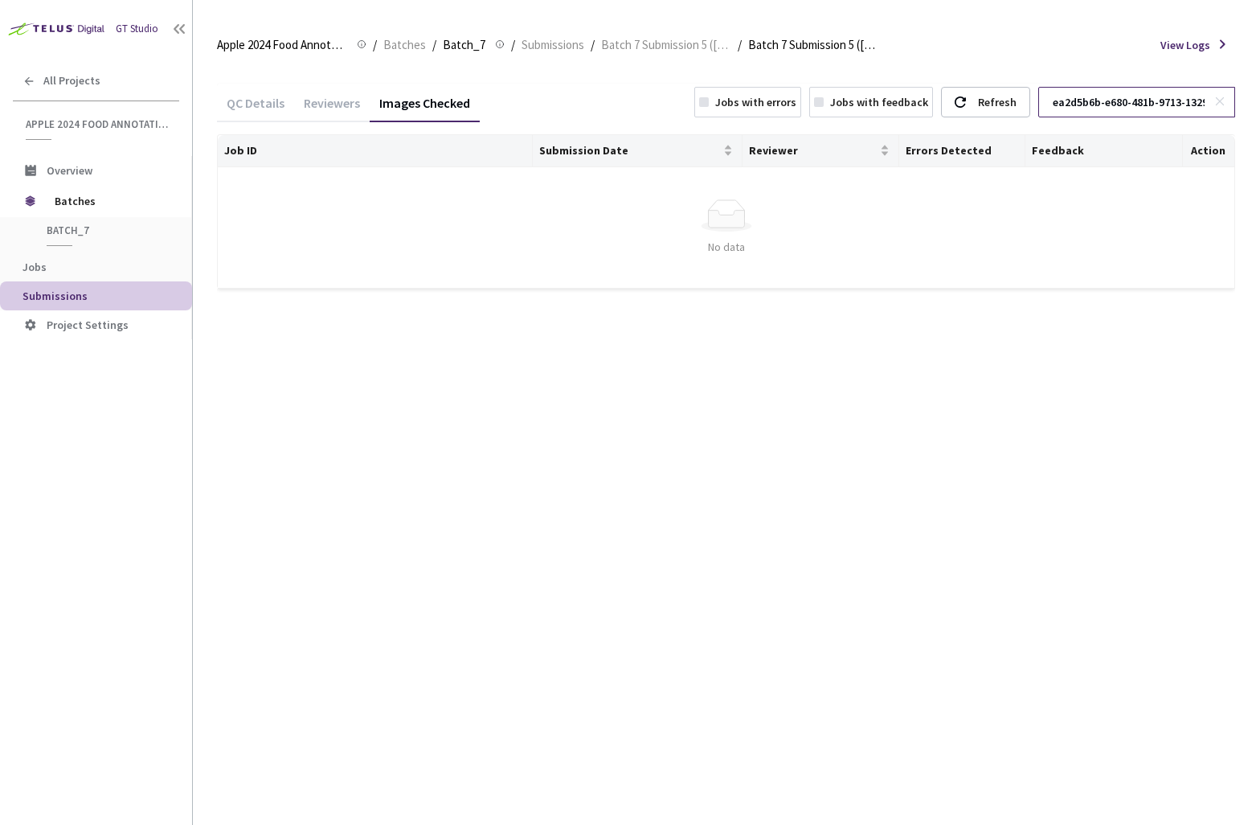
click at [1219, 103] on icon at bounding box center [1219, 101] width 11 height 11
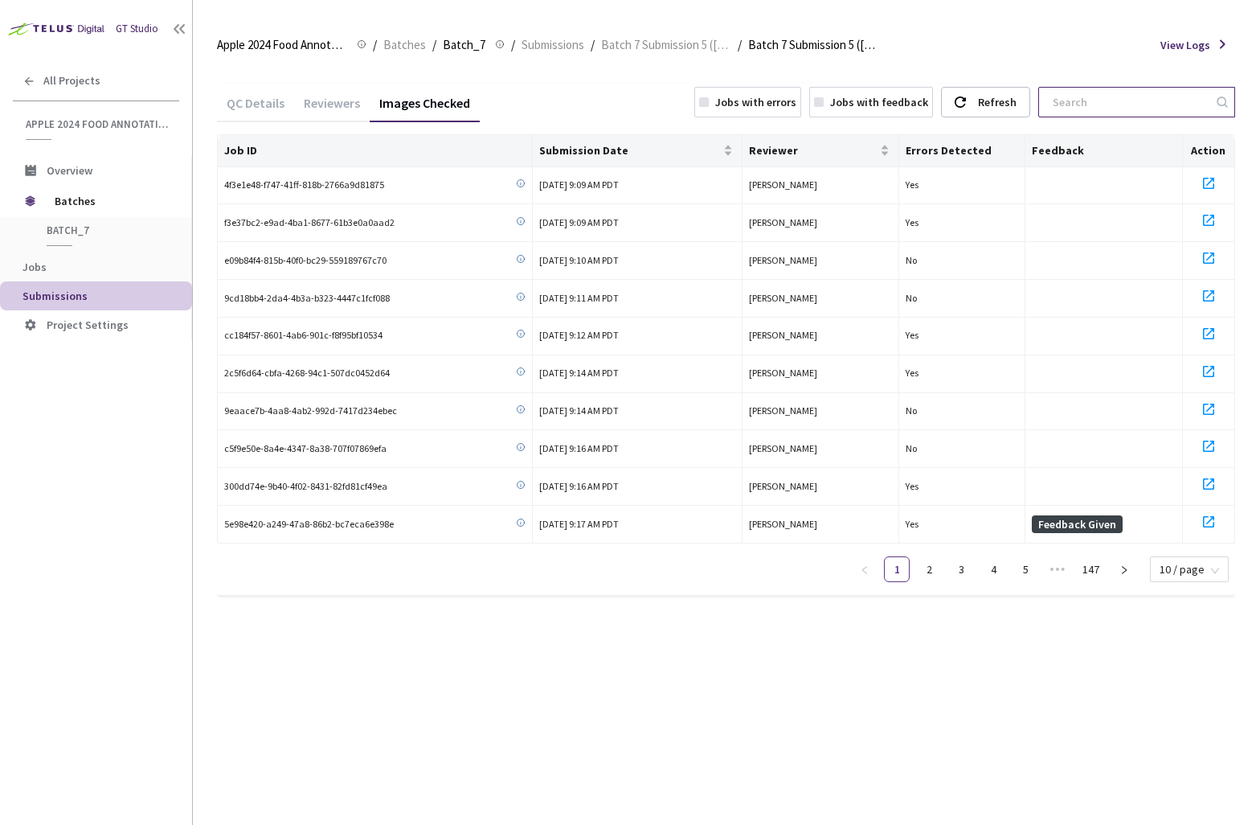
click at [1152, 100] on input at bounding box center [1128, 102] width 171 height 29
paste input "bb6bb56f-933e-4dc2-b769-690551123964"
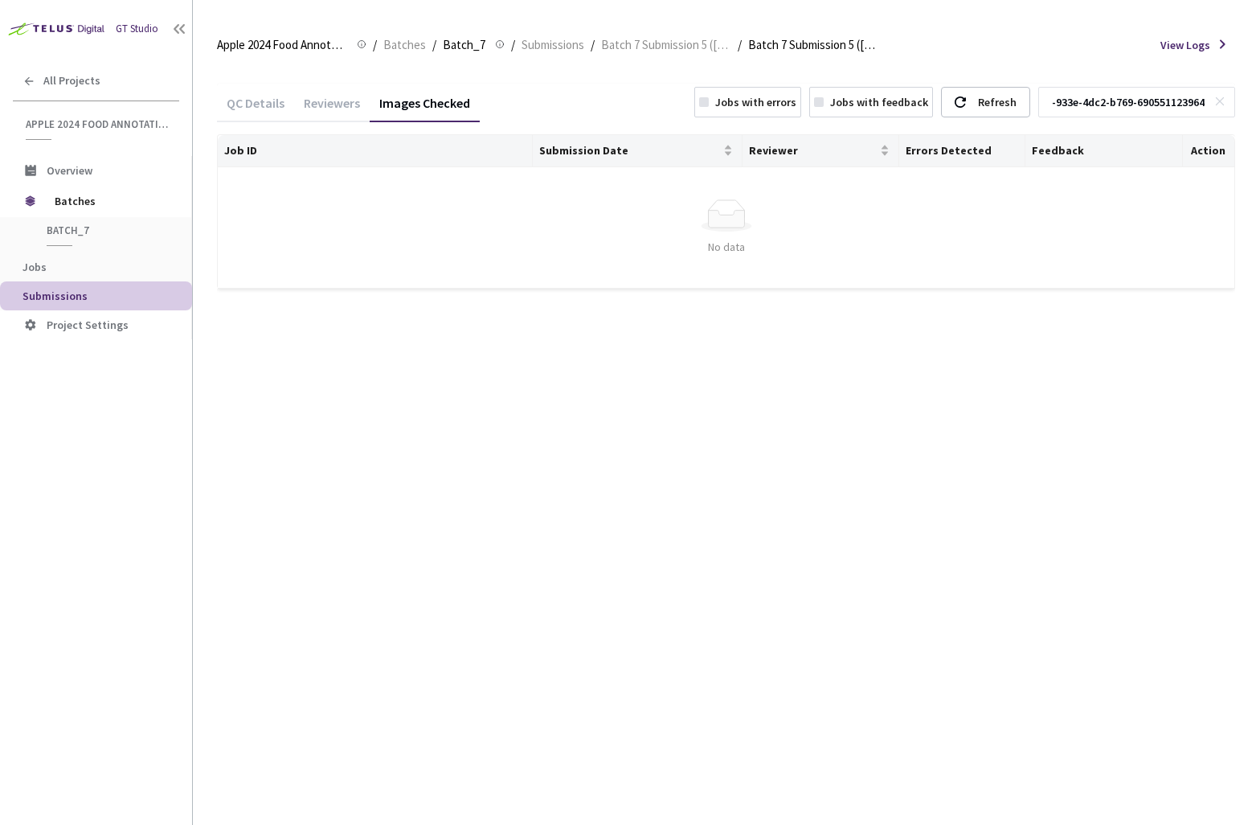
type input "bb6bb56f-933e-4dc2-b769-690551123964"
click at [1218, 103] on icon at bounding box center [1219, 101] width 11 height 11
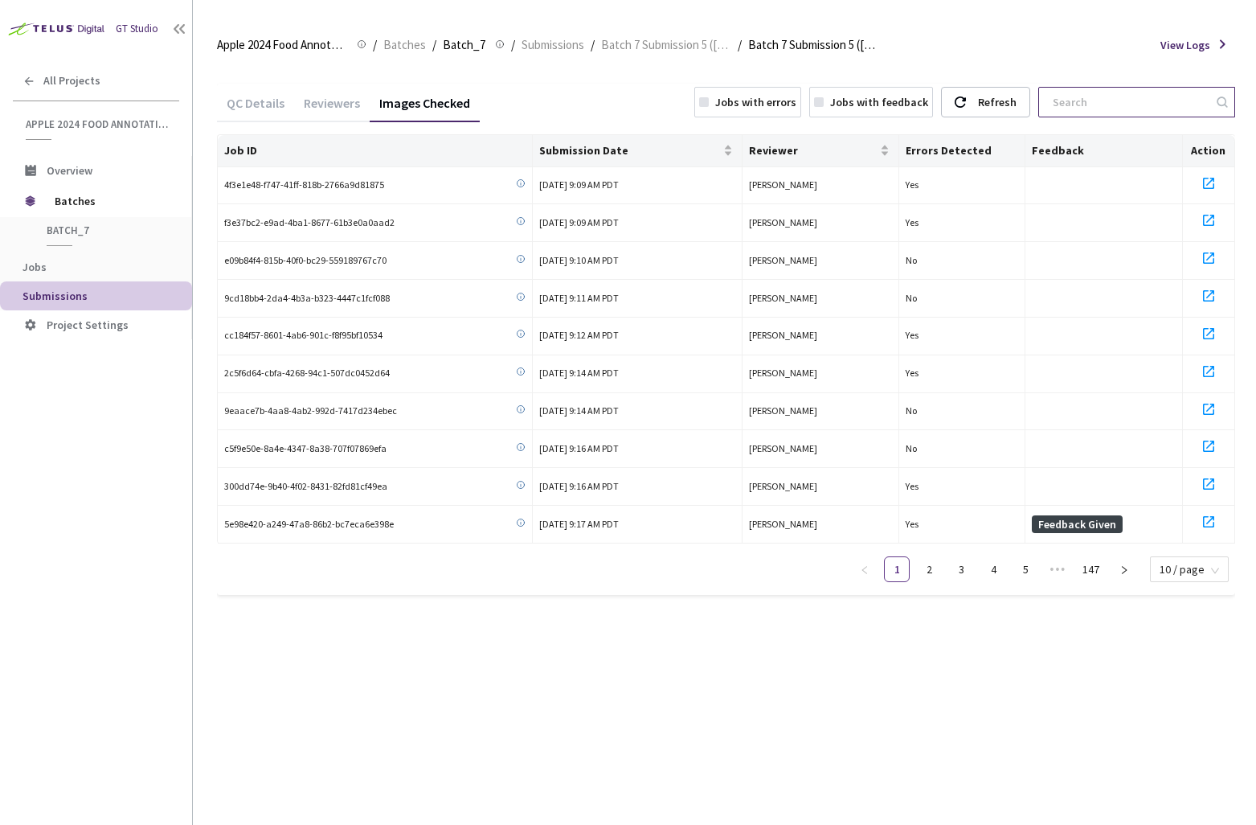
click at [1169, 106] on input at bounding box center [1128, 102] width 171 height 29
paste input "91124ec9-85c6-4912-9c3e-8754305f1ee5"
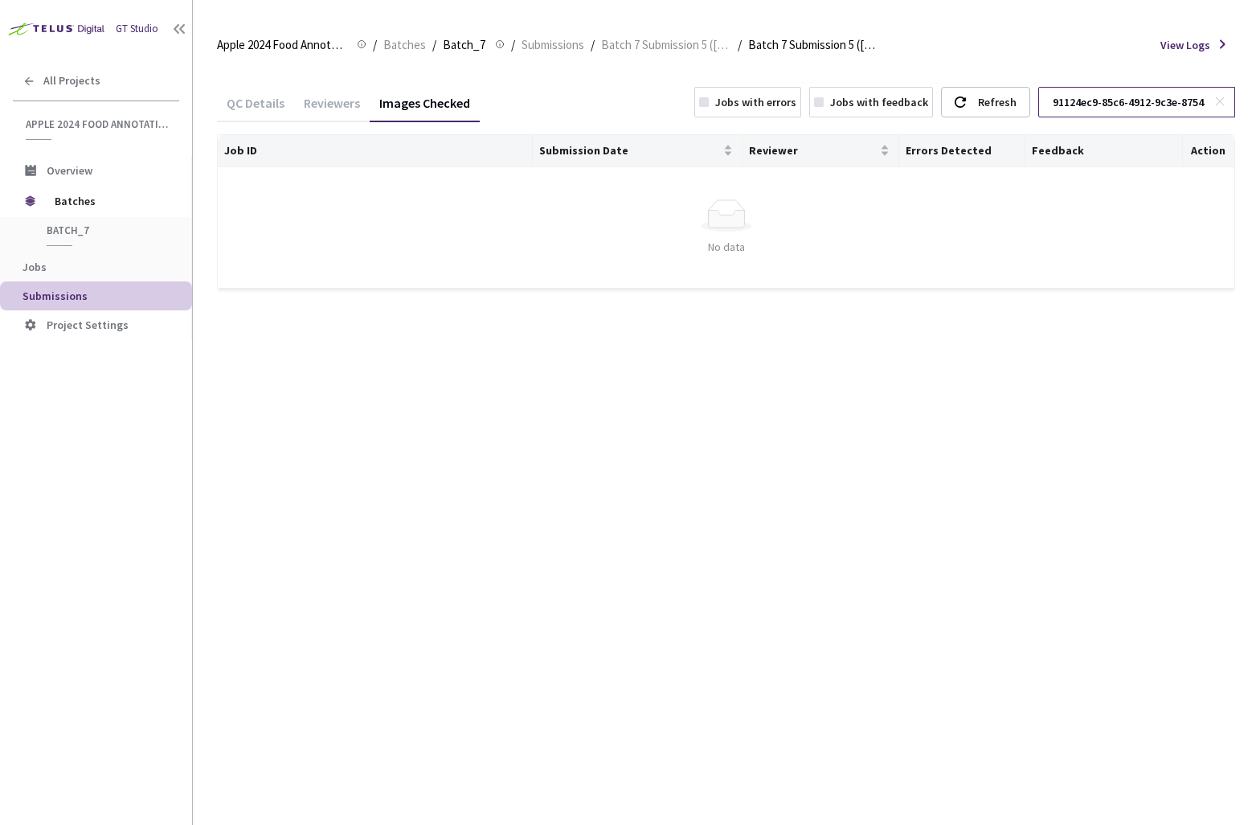
scroll to position [0, 80]
type input "91124ec9-85c6-4912-9c3e-8754305f1ee5"
click at [1220, 104] on icon at bounding box center [1219, 101] width 11 height 11
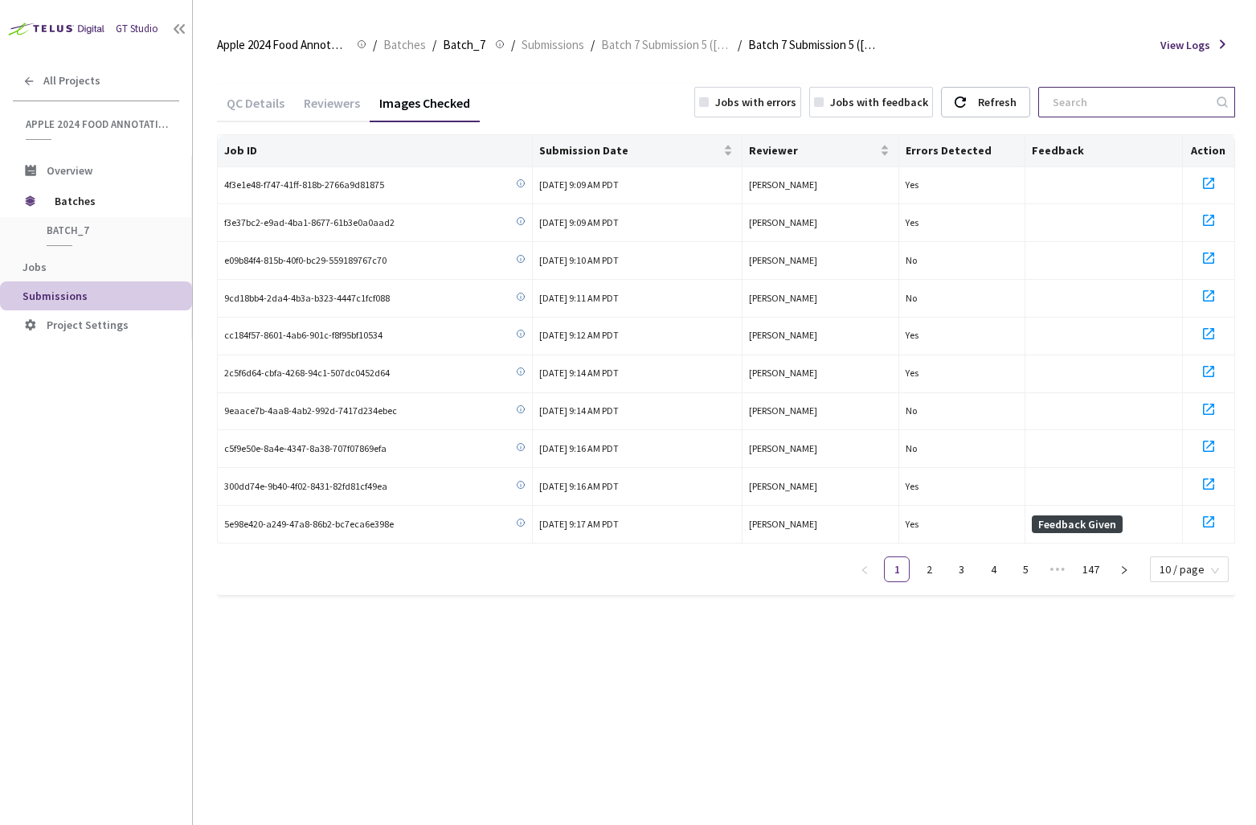
click at [1164, 106] on input at bounding box center [1128, 102] width 171 height 29
paste input "8b193b3d-62a3-4b51-8a1d-4ed6f1f6faaa"
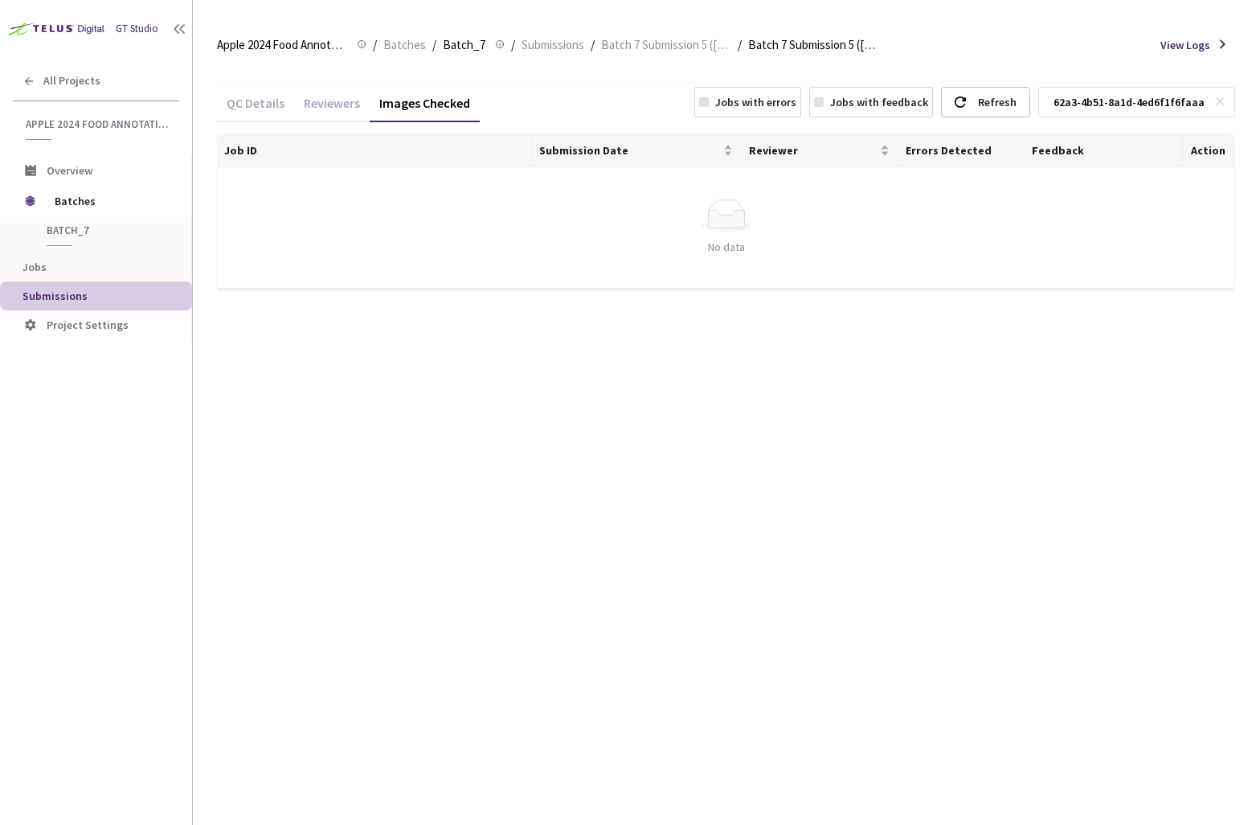
type input "8b193b3d-62a3-4b51-8a1d-4ed6f1f6faaa"
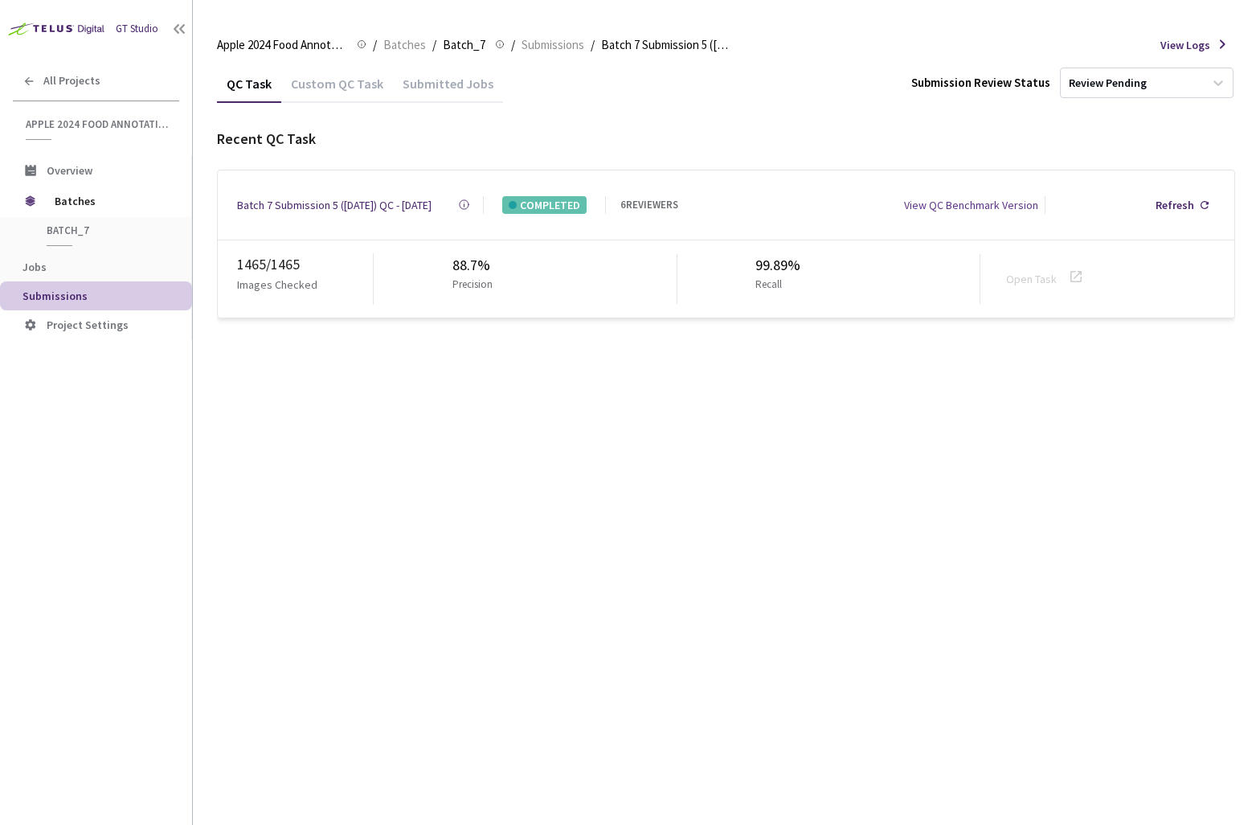
click at [370, 92] on div "Custom QC Task" at bounding box center [337, 89] width 112 height 27
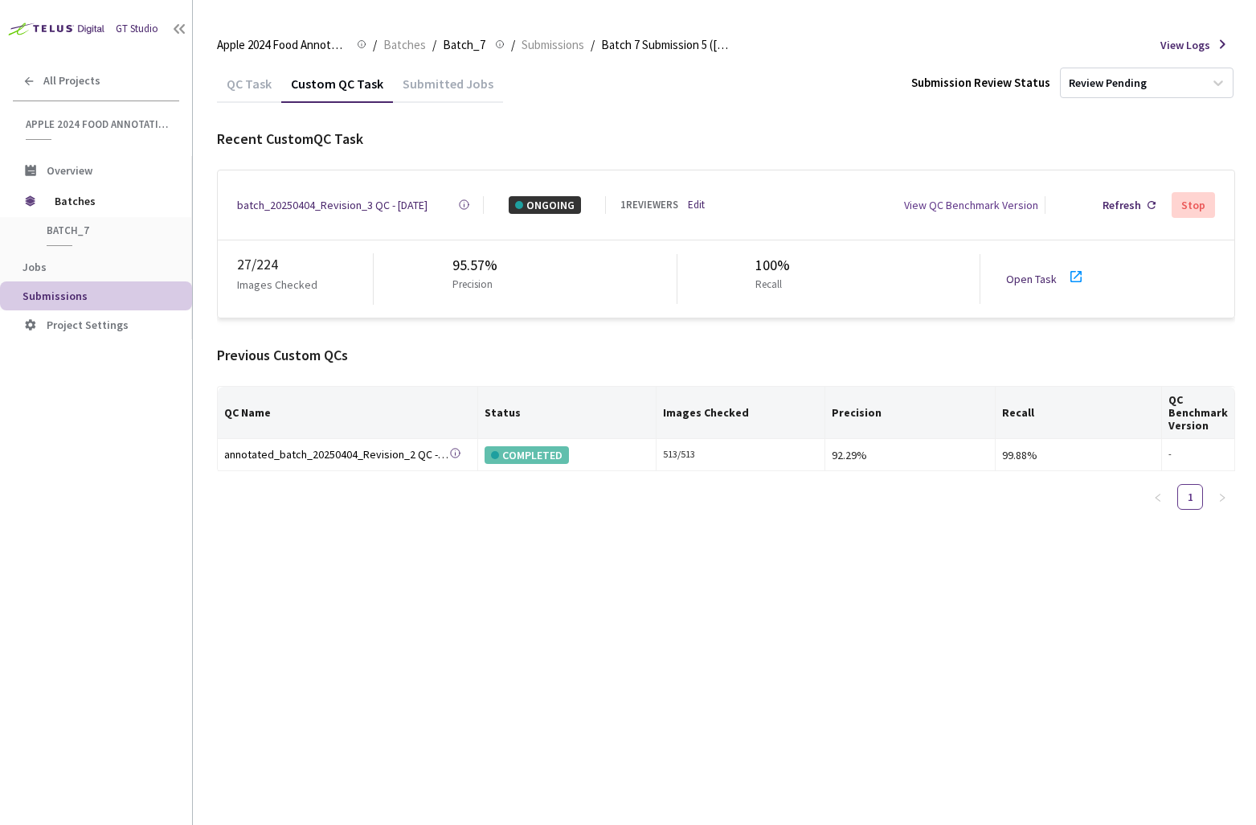
click at [317, 203] on div "batch_20250404_Revision_3 QC - [DATE]" at bounding box center [332, 205] width 190 height 18
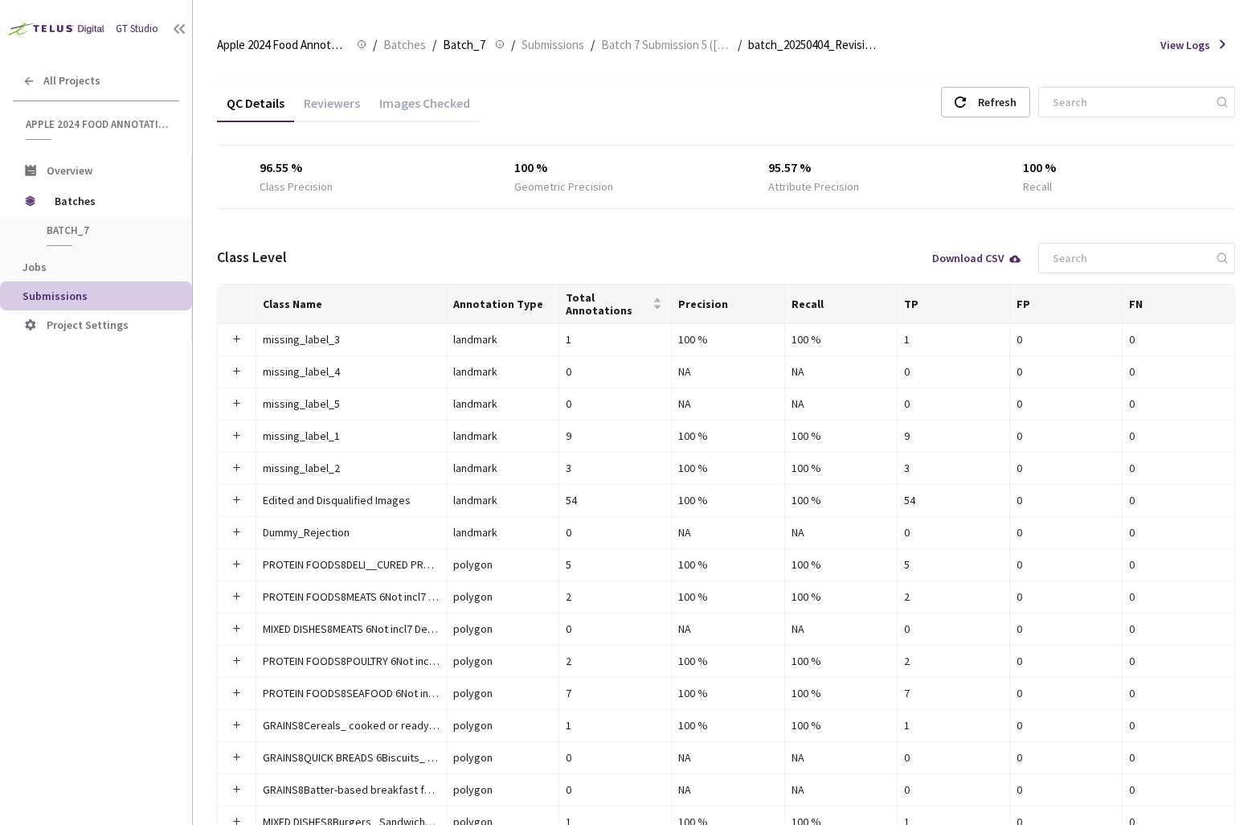
click at [424, 104] on div "Images Checked" at bounding box center [425, 108] width 110 height 27
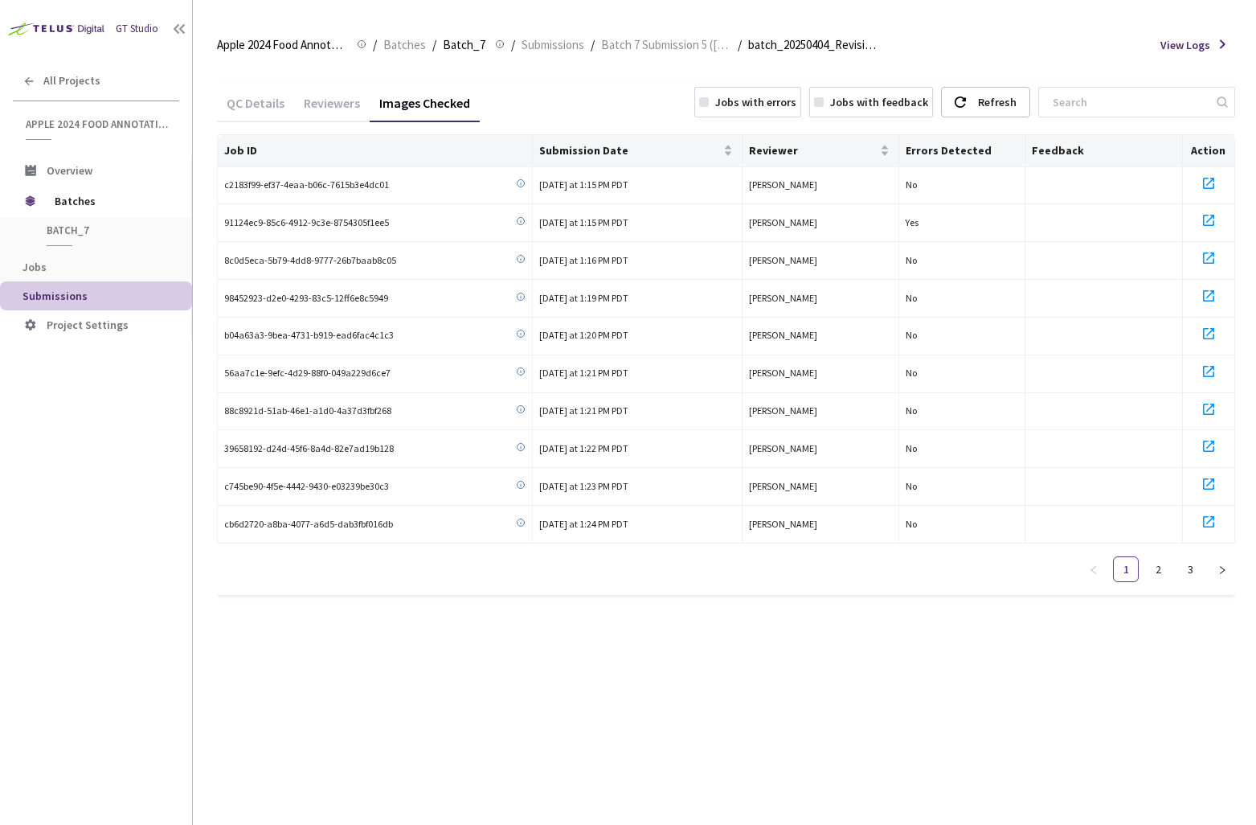
click at [1172, 570] on ul "1 2 3" at bounding box center [1158, 569] width 154 height 26
click at [1160, 570] on link "2" at bounding box center [1158, 569] width 24 height 24
click at [1189, 570] on link "3" at bounding box center [1190, 569] width 24 height 24
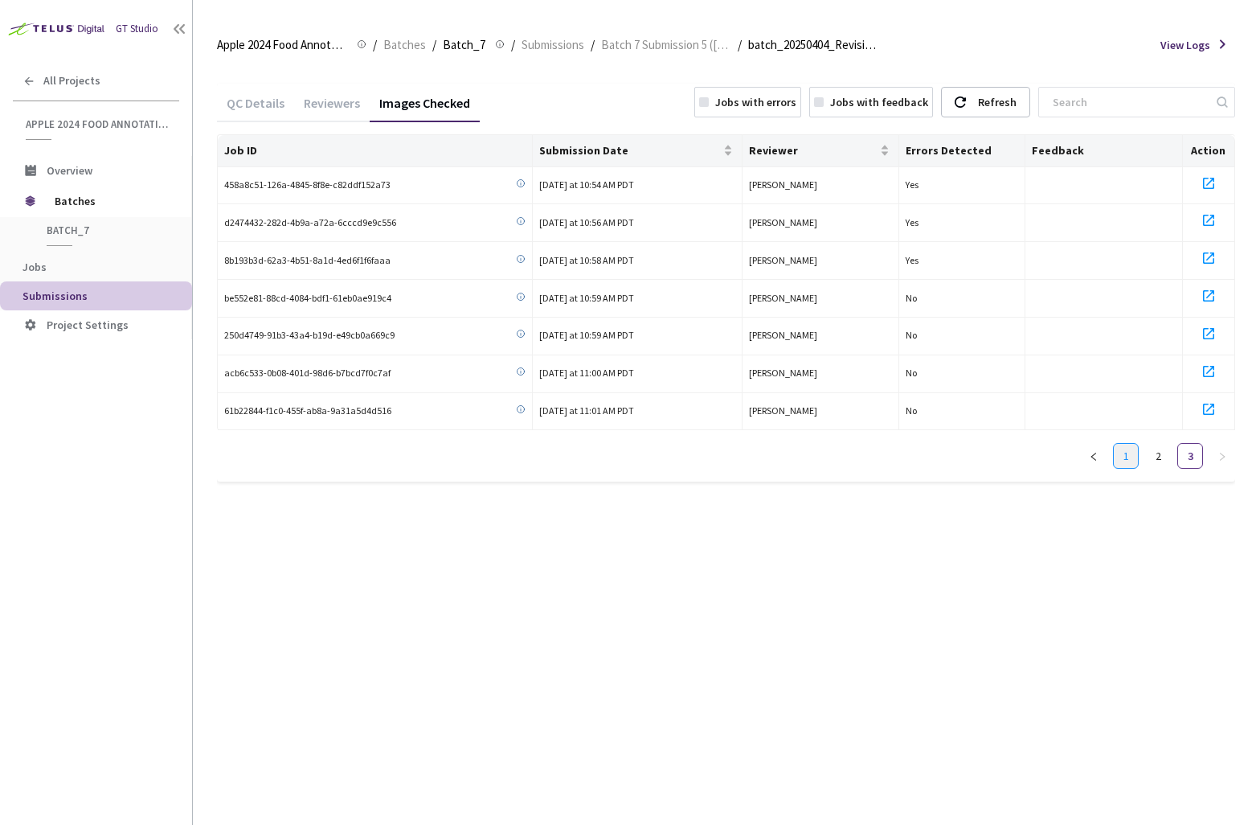
click at [1130, 456] on link "1" at bounding box center [1126, 456] width 24 height 24
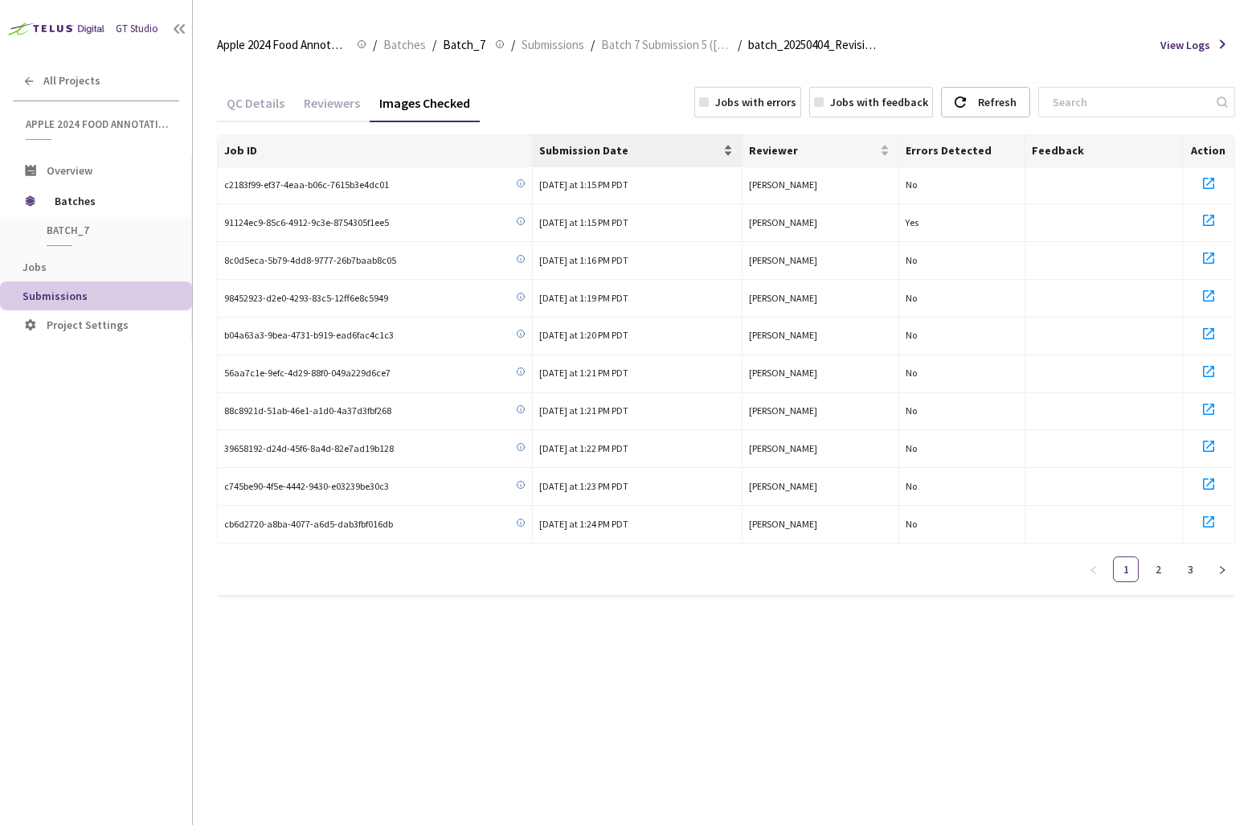
click at [710, 154] on span "Submission Date" at bounding box center [629, 150] width 181 height 13
click at [226, 182] on span "623f0a78-d5f0-4bdd-a649-82b68a09a0b3" at bounding box center [308, 185] width 168 height 15
click at [796, 107] on div "Jobs with errors" at bounding box center [755, 102] width 81 height 18
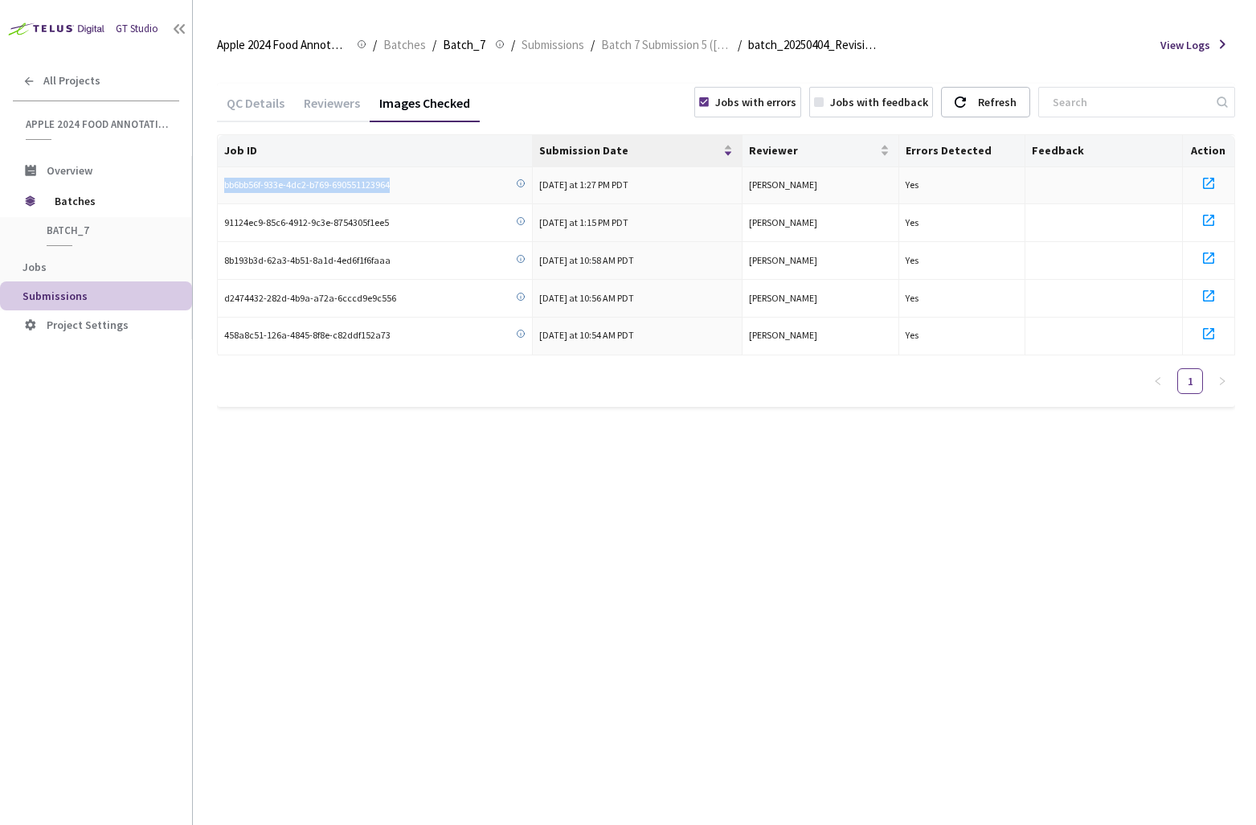
drag, startPoint x: 225, startPoint y: 186, endPoint x: 397, endPoint y: 183, distance: 172.0
click at [397, 183] on div "bb6bb56f-933e-4dc2-b769-690551123964" at bounding box center [374, 185] width 301 height 15
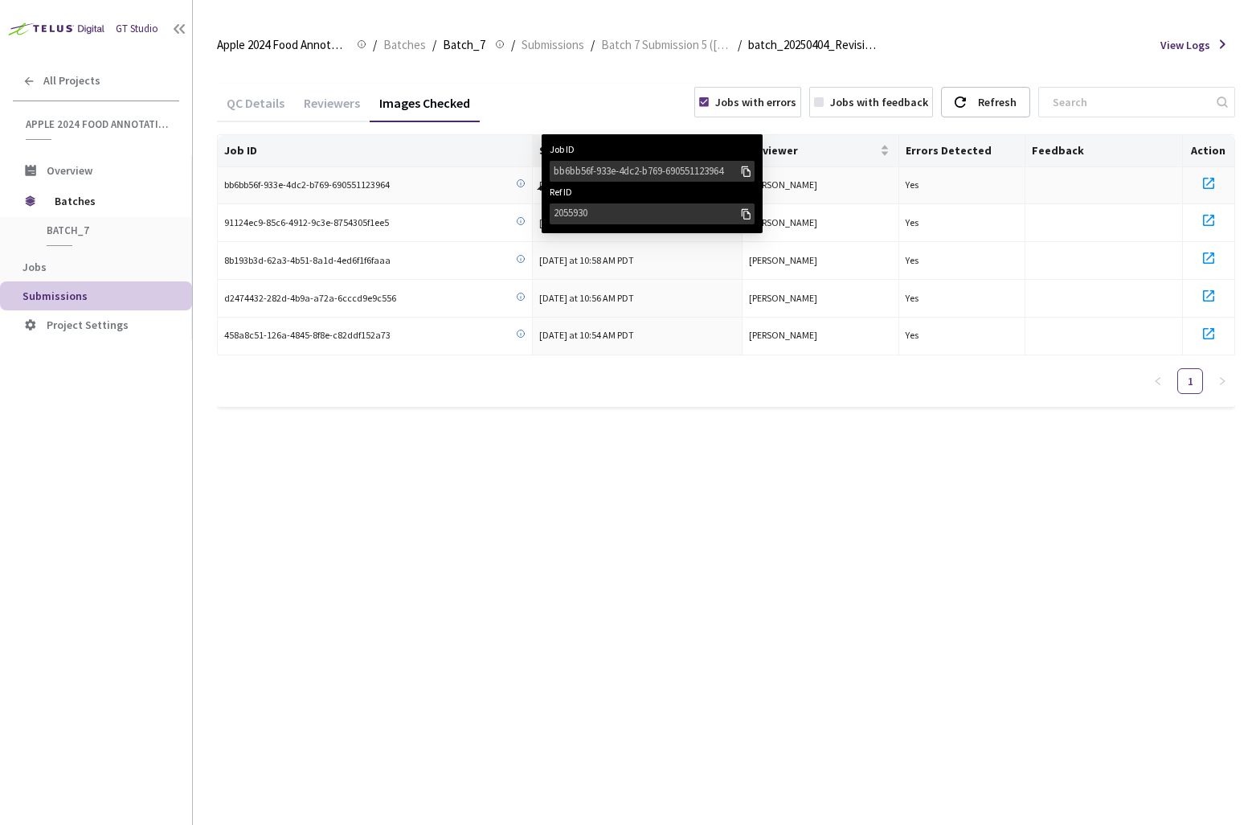
click at [520, 180] on icon at bounding box center [521, 183] width 10 height 10
click at [574, 167] on div "bb6bb56f-933e-4dc2-b769-690551123964" at bounding box center [647, 170] width 186 height 16
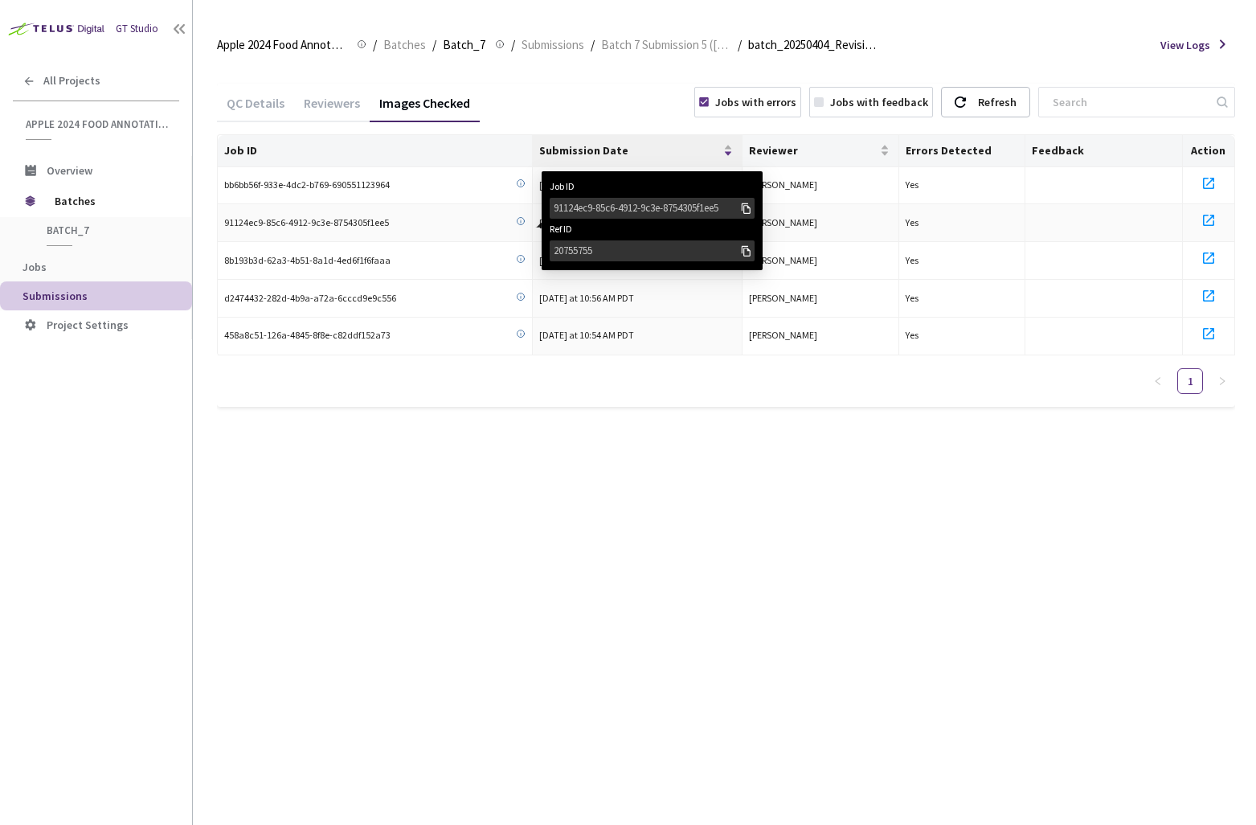
click at [570, 208] on div "91124ec9-85c6-4912-9c3e-8754305f1ee5" at bounding box center [647, 208] width 186 height 16
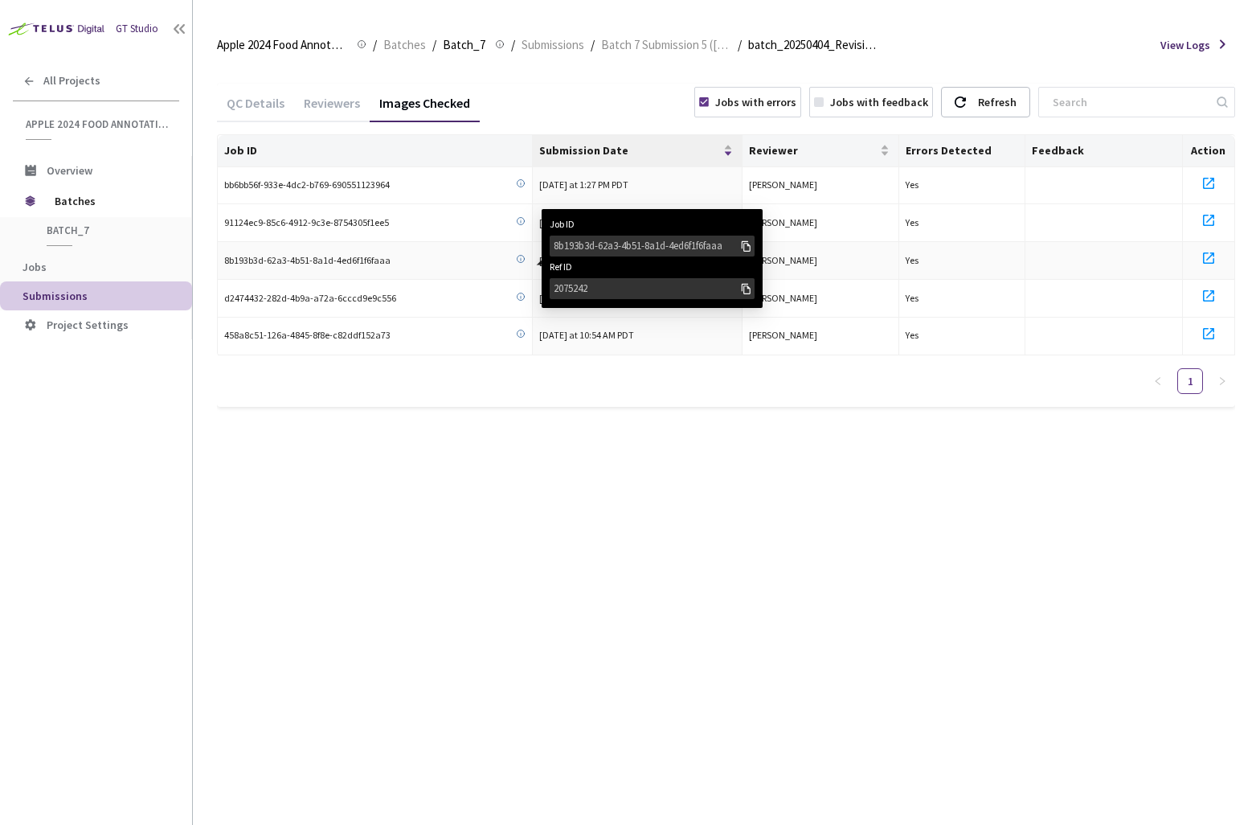
click at [562, 242] on div "8b193b3d-62a3-4b51-8a1d-4ed6f1f6faaa" at bounding box center [647, 246] width 186 height 16
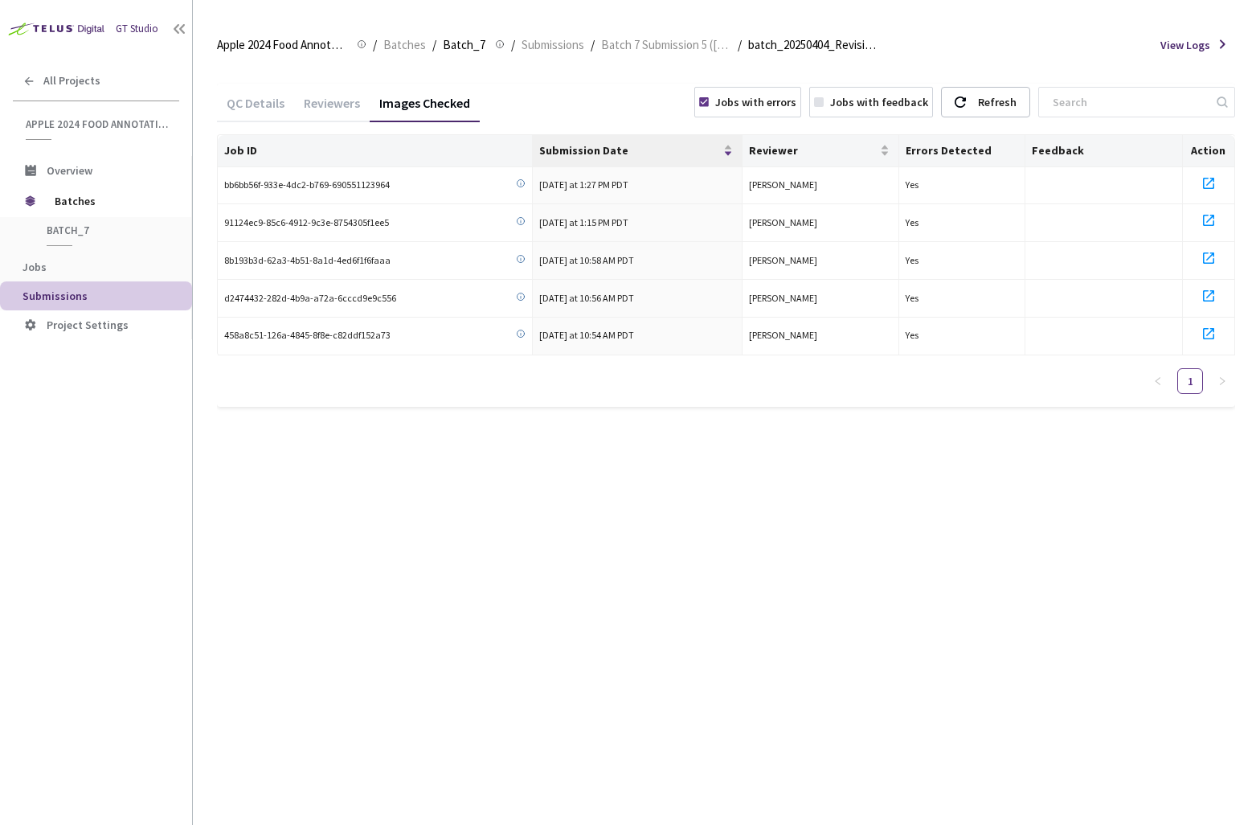
click at [966, 101] on icon at bounding box center [960, 101] width 11 height 11
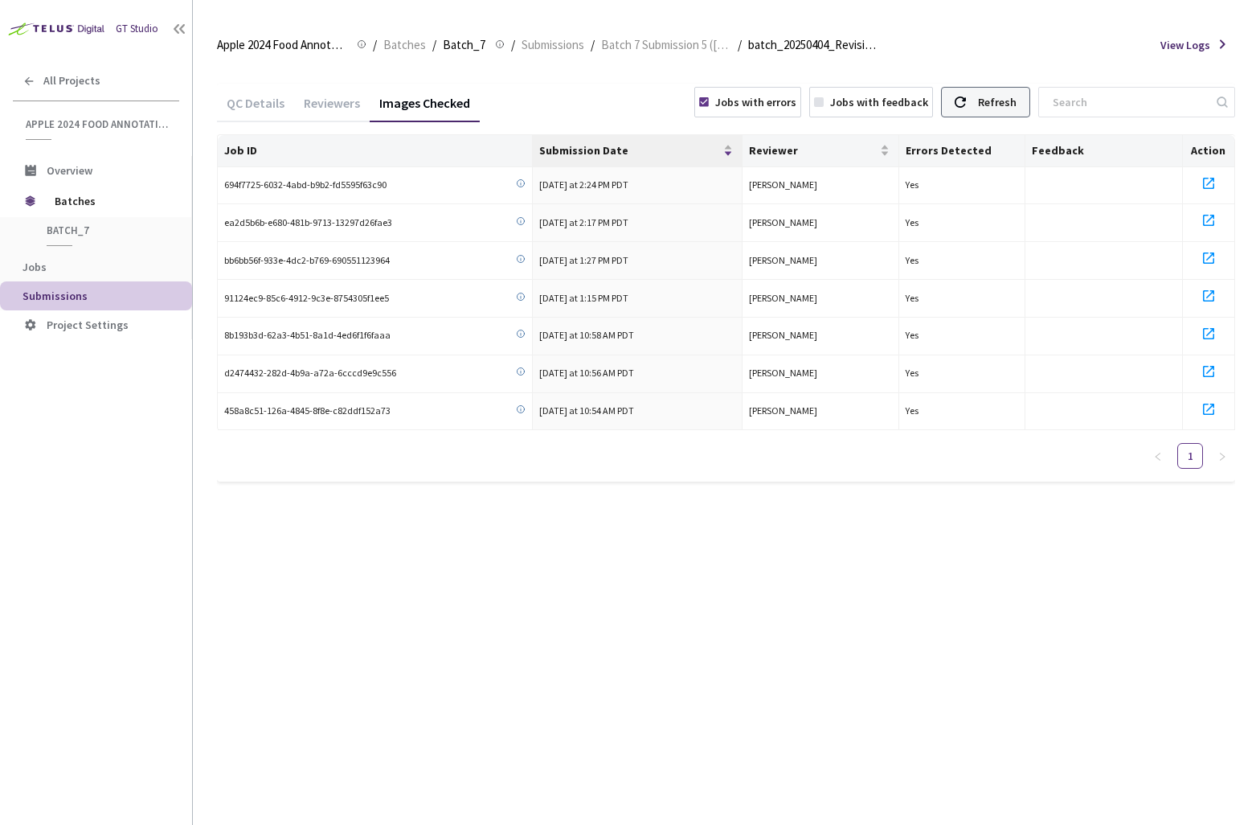
click at [1006, 100] on div "Refresh" at bounding box center [985, 102] width 89 height 31
click at [678, 40] on span "Batch 7 Submission 5 ([DATE])" at bounding box center [666, 44] width 130 height 19
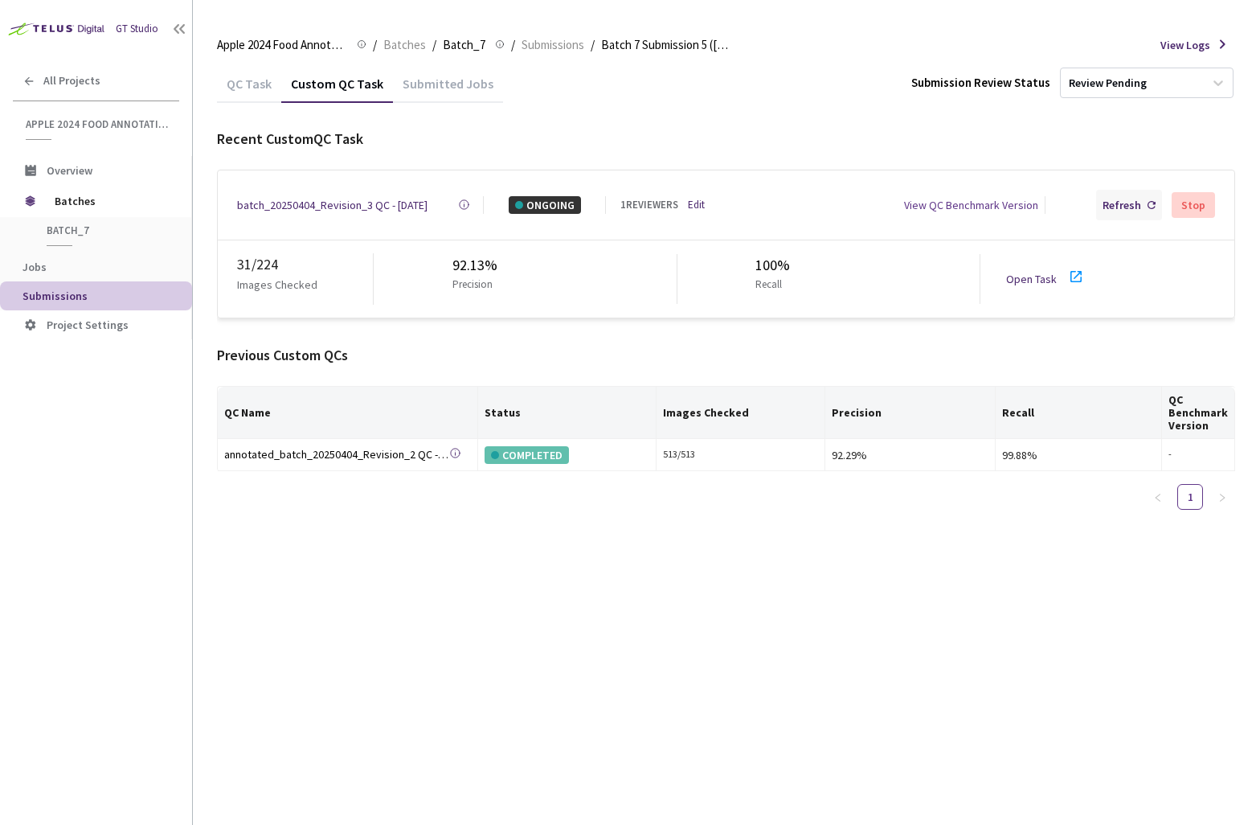
click at [1150, 201] on use at bounding box center [1152, 205] width 8 height 8
click at [1114, 207] on div "Refresh" at bounding box center [1122, 205] width 39 height 18
click at [368, 206] on div "batch_20250404_Revision_3 QC - [DATE]" at bounding box center [332, 205] width 190 height 18
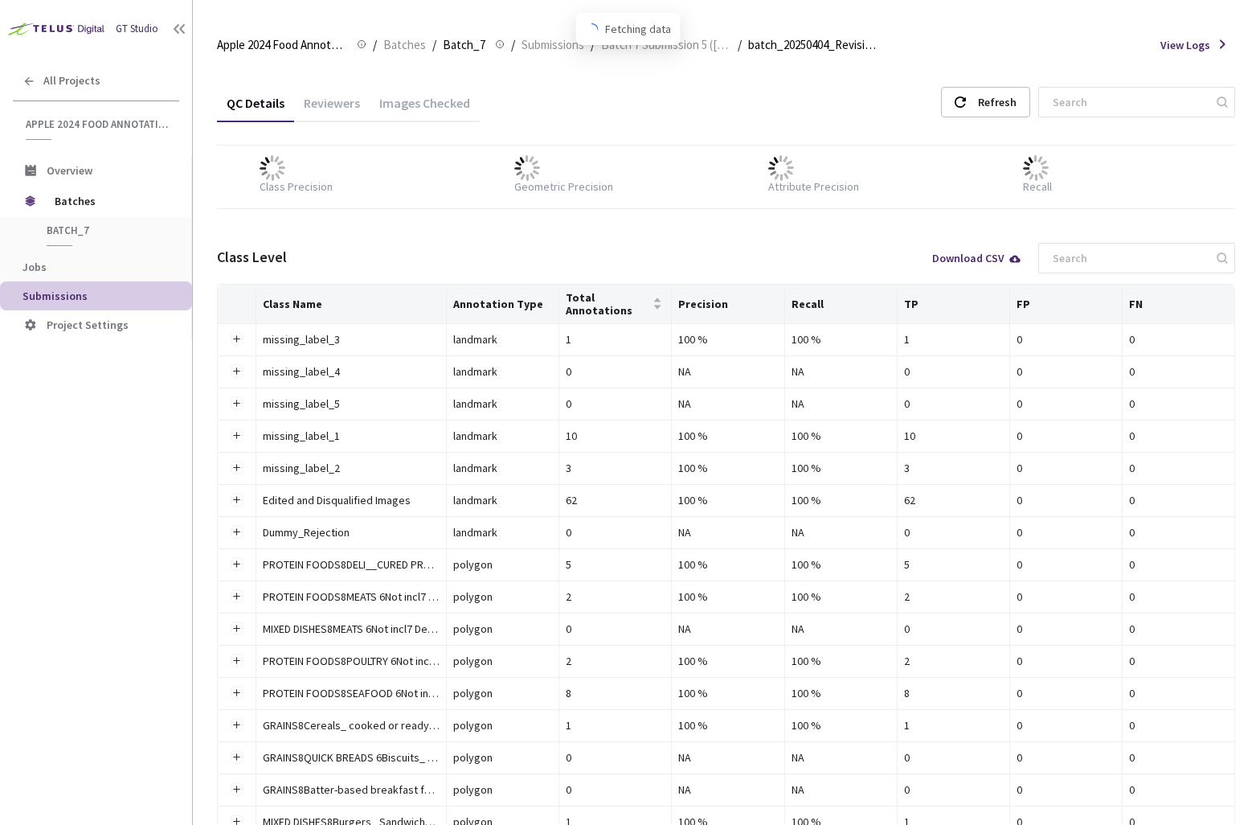
click at [416, 118] on div "Images Checked" at bounding box center [425, 108] width 110 height 27
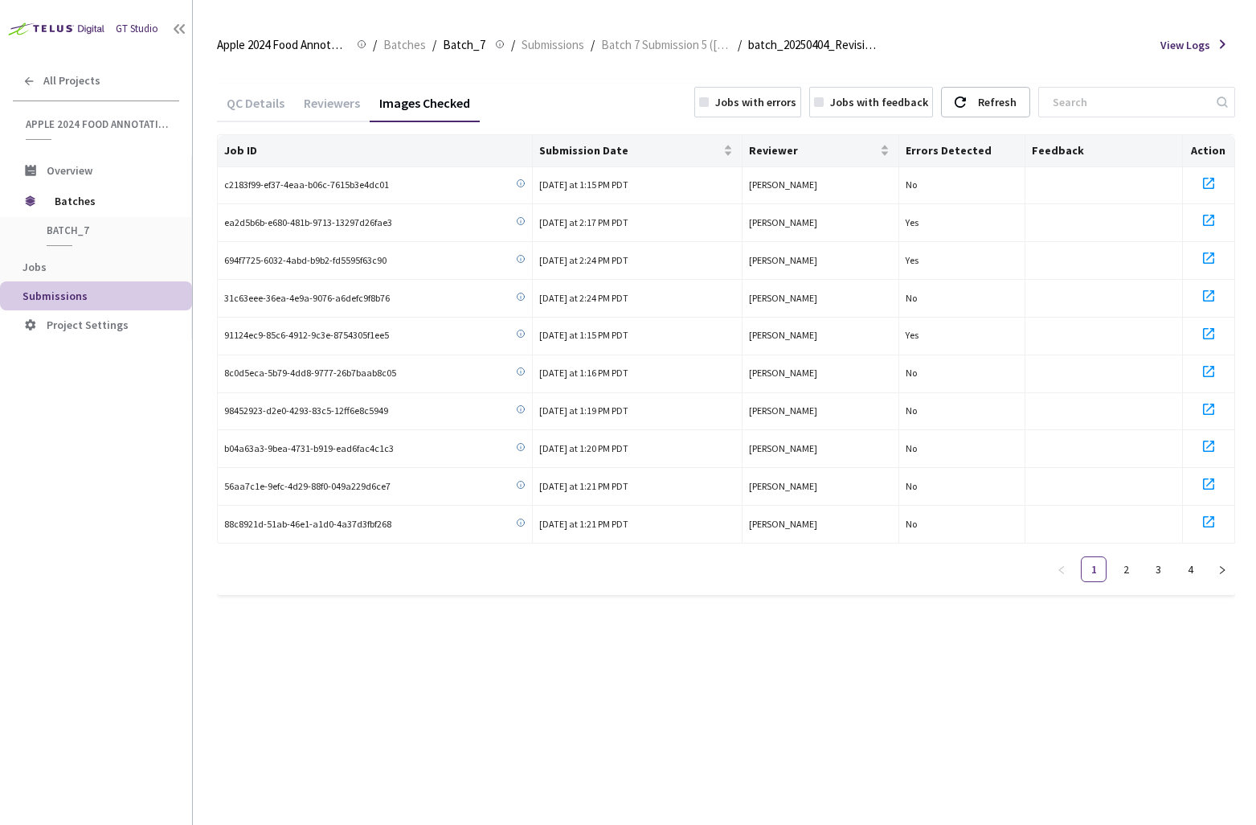
click at [796, 96] on div "Jobs with errors" at bounding box center [755, 102] width 81 height 18
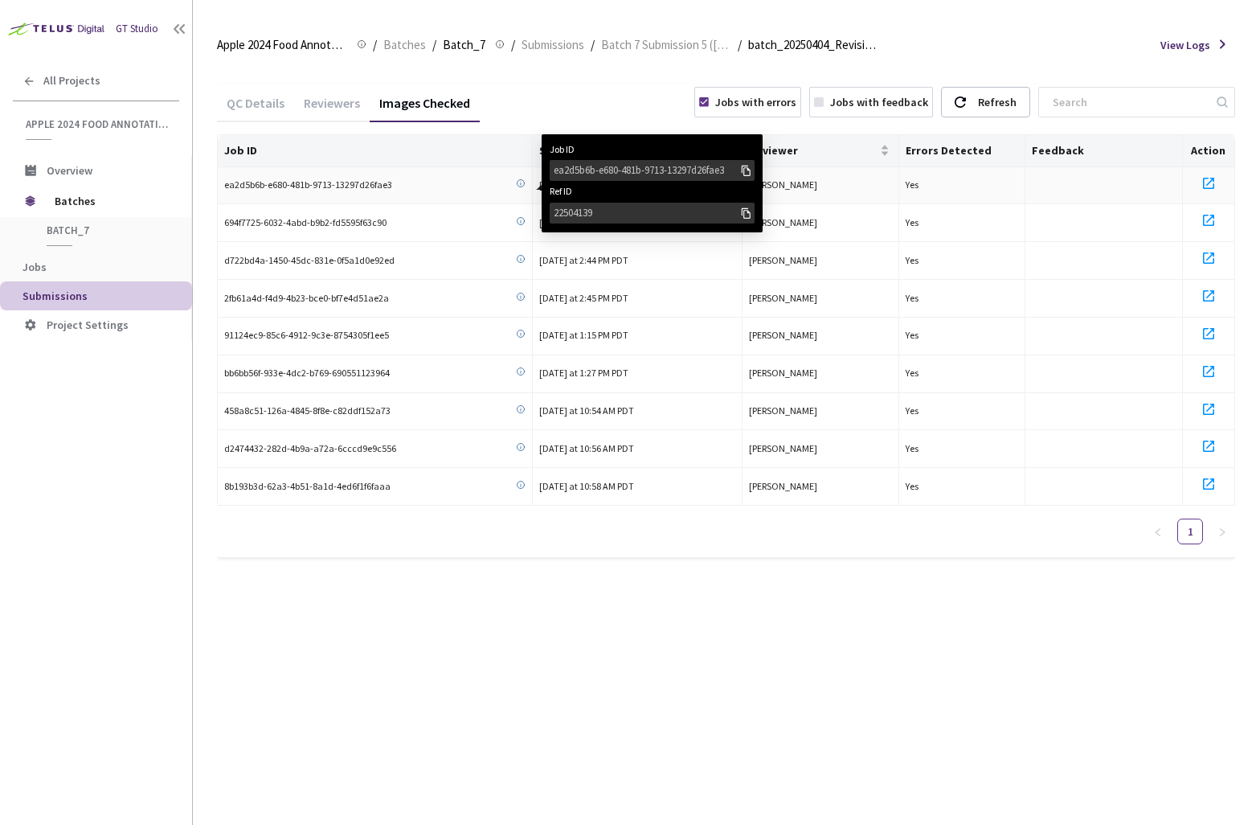
click at [577, 173] on div "ea2d5b6b-e680-481b-9713-13297d26fae3" at bounding box center [647, 170] width 186 height 16
click at [586, 172] on div "ea2d5b6b-e680-481b-9713-13297d26fae3" at bounding box center [647, 170] width 186 height 16
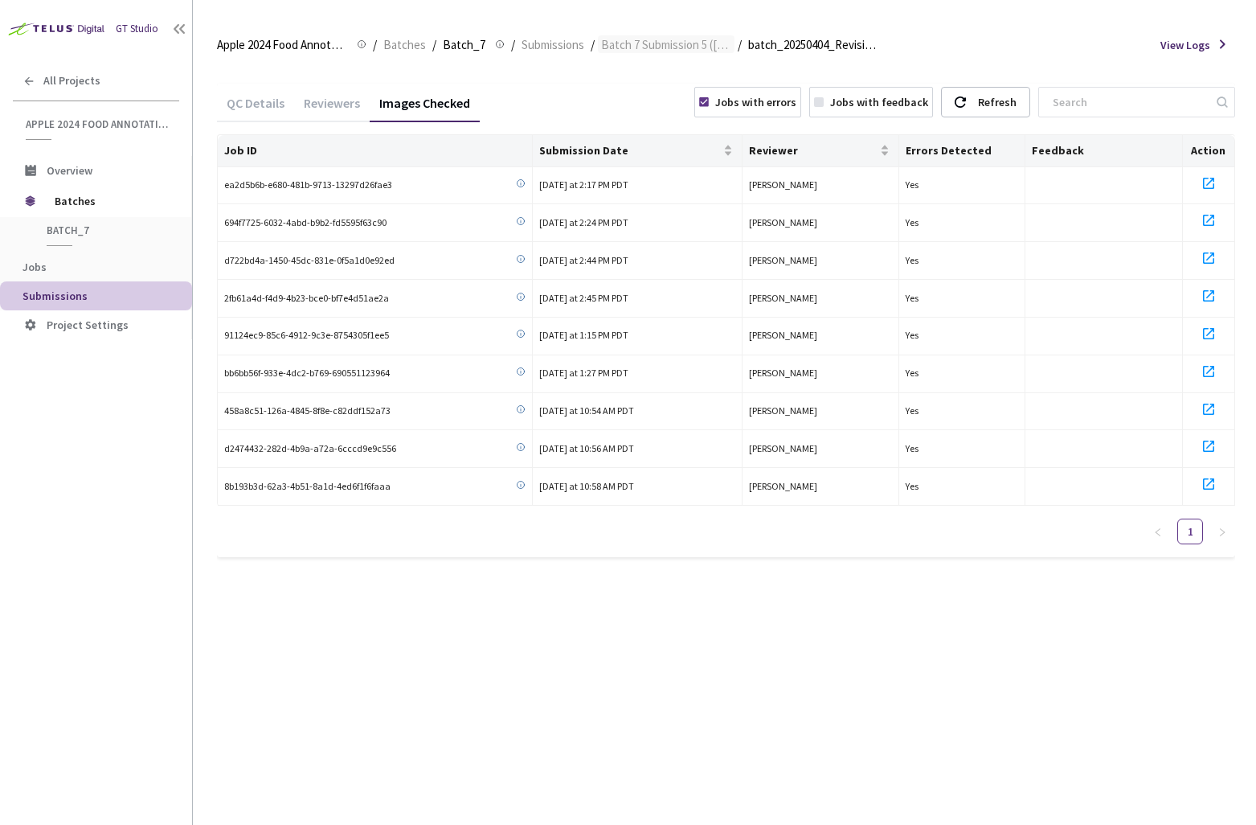
click at [657, 45] on span "Batch 7 Submission 5 ([DATE])" at bounding box center [666, 44] width 130 height 19
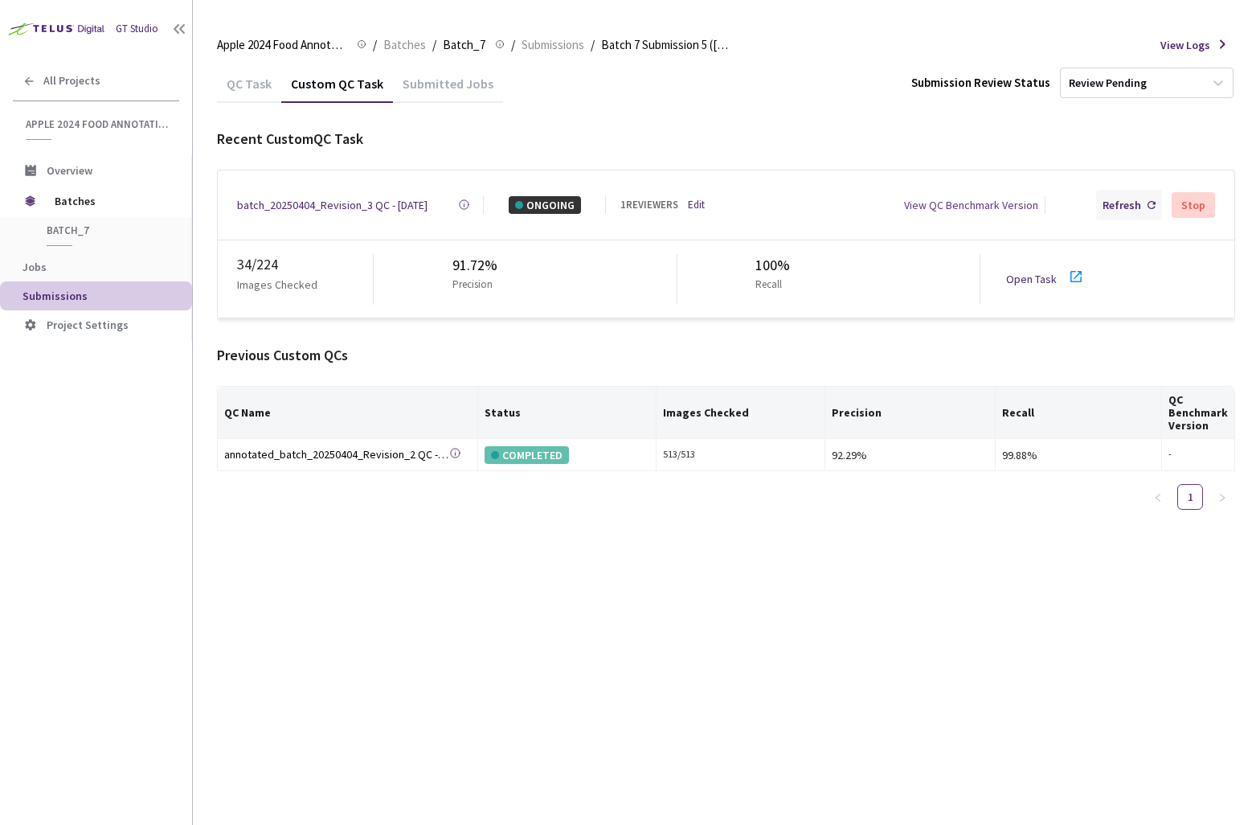
click at [1118, 199] on div "Refresh" at bounding box center [1122, 205] width 39 height 18
click at [1122, 204] on div "Refresh" at bounding box center [1122, 205] width 39 height 18
click at [1128, 199] on div "Refresh" at bounding box center [1122, 205] width 39 height 18
click at [307, 199] on div "batch_20250404_Revision_3 QC - [DATE]" at bounding box center [332, 205] width 190 height 18
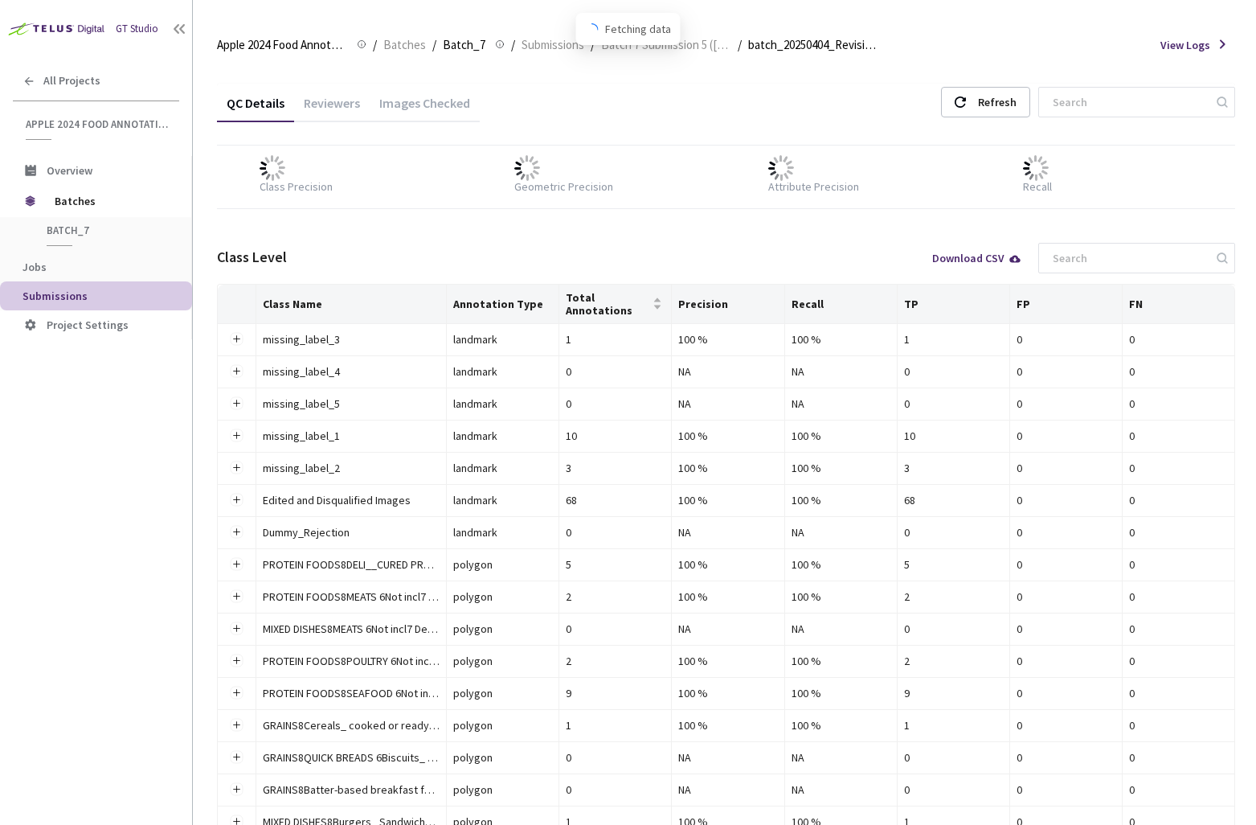
click at [407, 102] on div "Images Checked" at bounding box center [425, 108] width 110 height 27
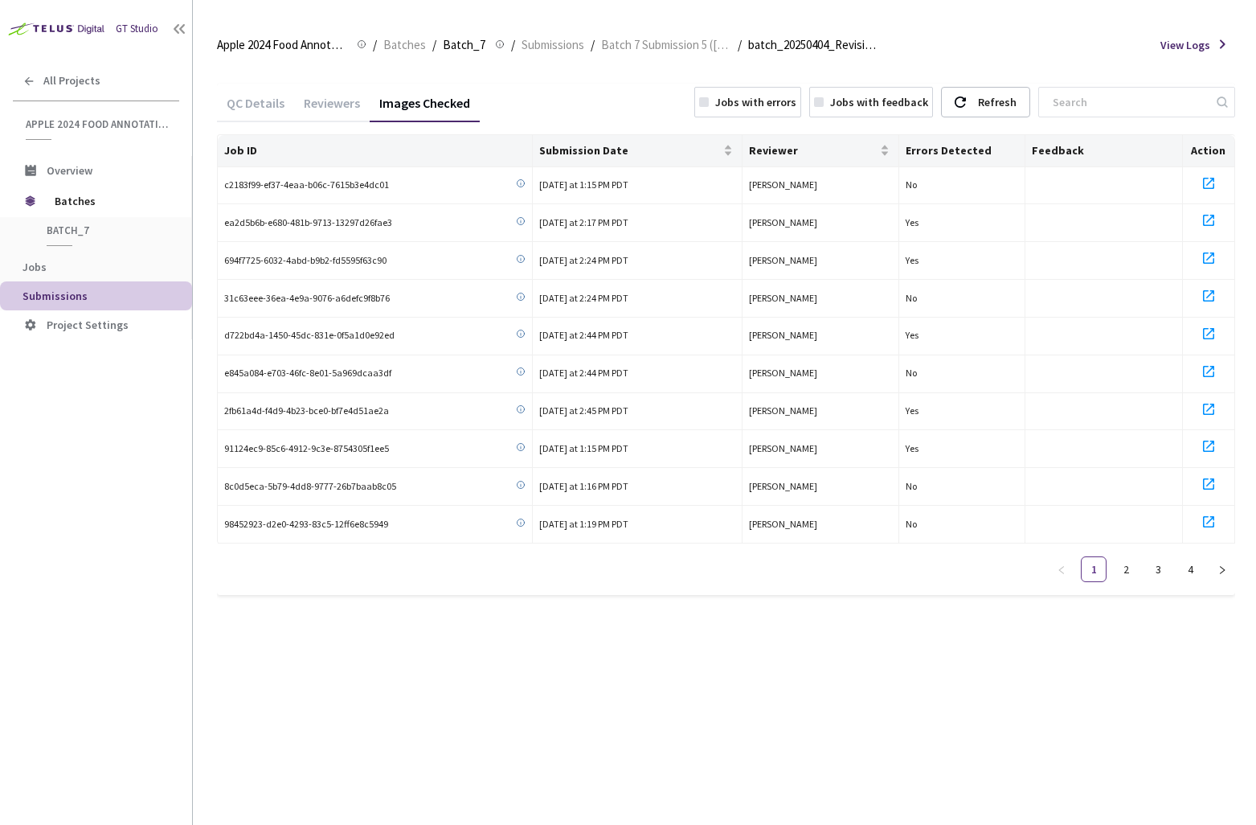
click at [785, 96] on div "Jobs with errors" at bounding box center [755, 102] width 81 height 18
click at [1181, 598] on link "2" at bounding box center [1190, 607] width 24 height 24
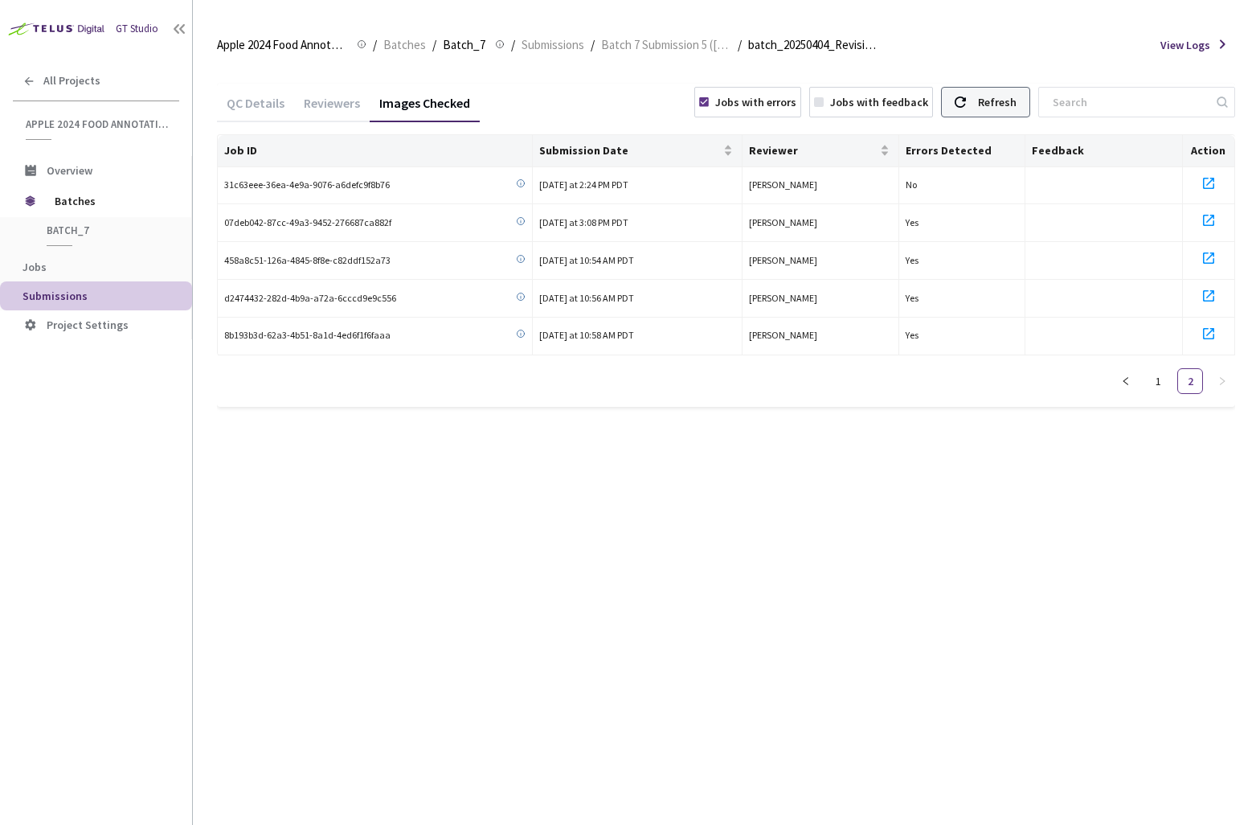
click at [1017, 100] on div "Refresh" at bounding box center [997, 102] width 39 height 29
click at [758, 100] on div "Jobs with errors" at bounding box center [747, 102] width 107 height 31
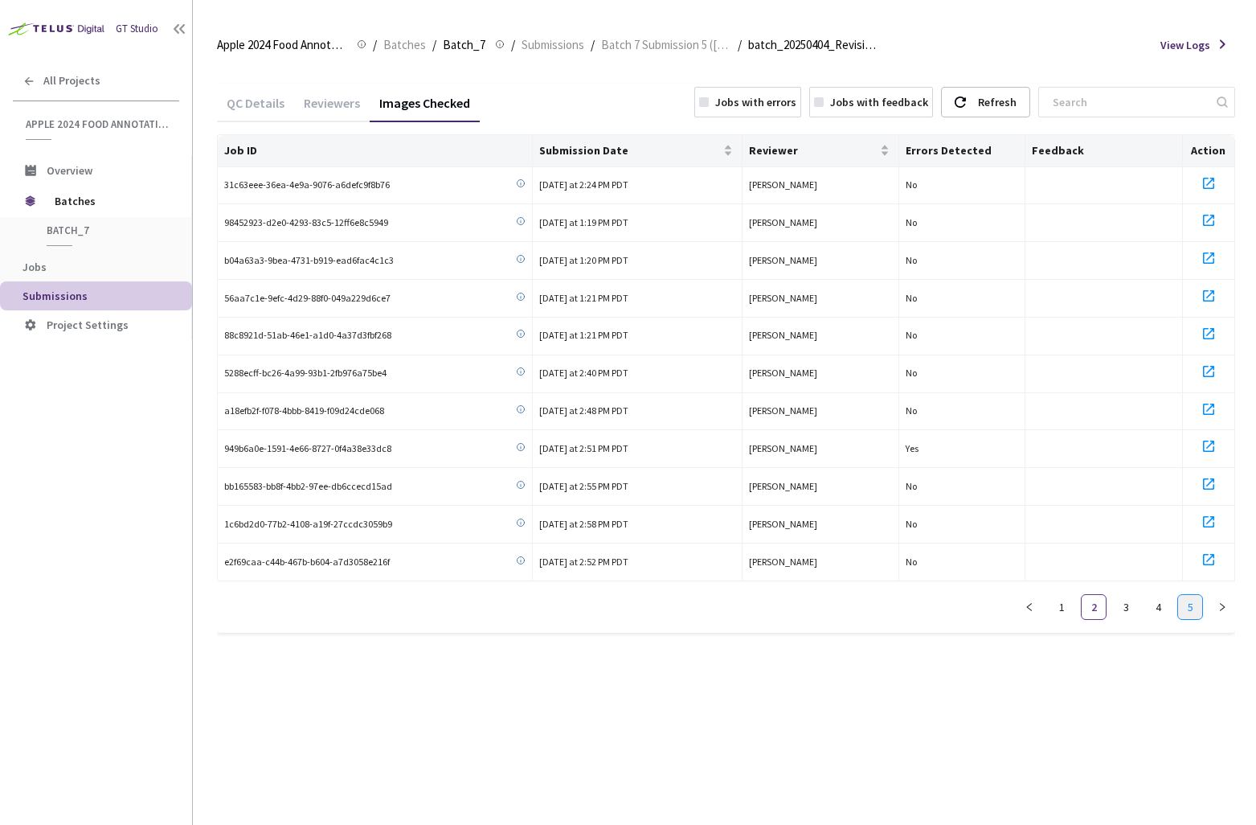
click at [1192, 595] on link "5" at bounding box center [1190, 607] width 24 height 24
click at [1162, 604] on link "4" at bounding box center [1158, 607] width 24 height 24
click at [1187, 604] on link "5" at bounding box center [1190, 607] width 24 height 24
click at [1005, 108] on div "Refresh" at bounding box center [985, 102] width 89 height 31
click at [666, 39] on span "Batch 7 Submission 5 ([DATE])" at bounding box center [666, 44] width 130 height 19
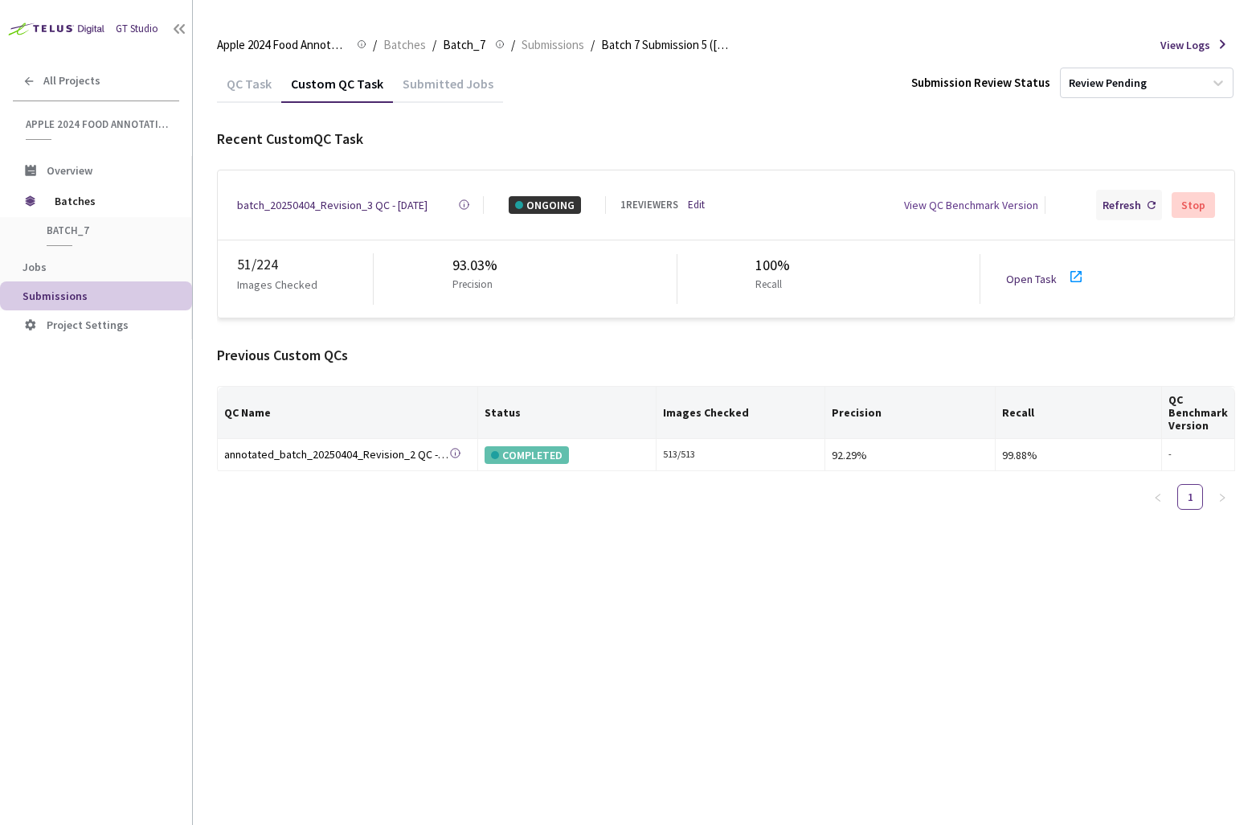
click at [1123, 205] on div "Refresh" at bounding box center [1122, 205] width 39 height 18
click at [1118, 208] on div "Refresh" at bounding box center [1122, 205] width 39 height 18
click at [279, 206] on div "batch_20250404_Revision_3 QC - 14 Oct, 2025" at bounding box center [332, 205] width 190 height 18
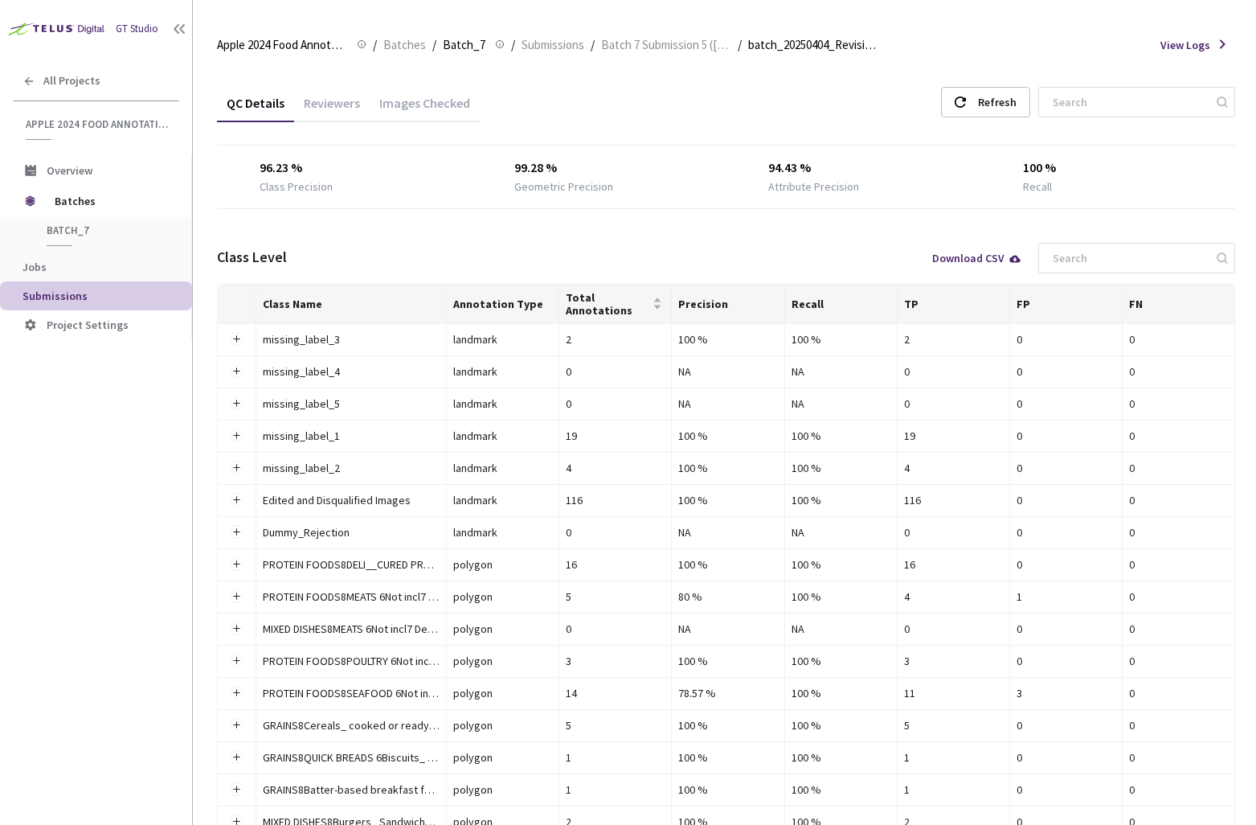
click at [430, 96] on div "Images Checked" at bounding box center [425, 108] width 110 height 27
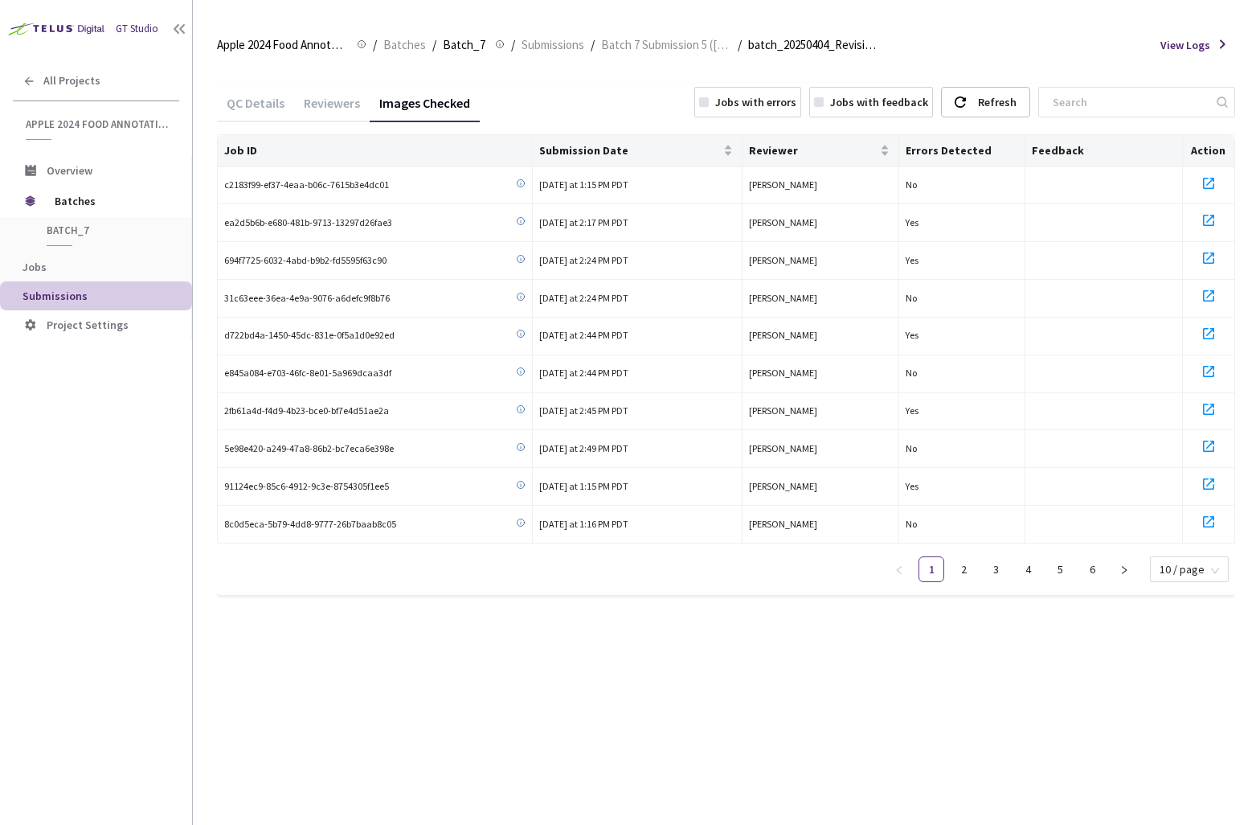
click at [796, 108] on div "Jobs with errors" at bounding box center [755, 102] width 81 height 18
click at [1186, 563] on link "2" at bounding box center [1190, 569] width 24 height 24
